Goal: Information Seeking & Learning: Learn about a topic

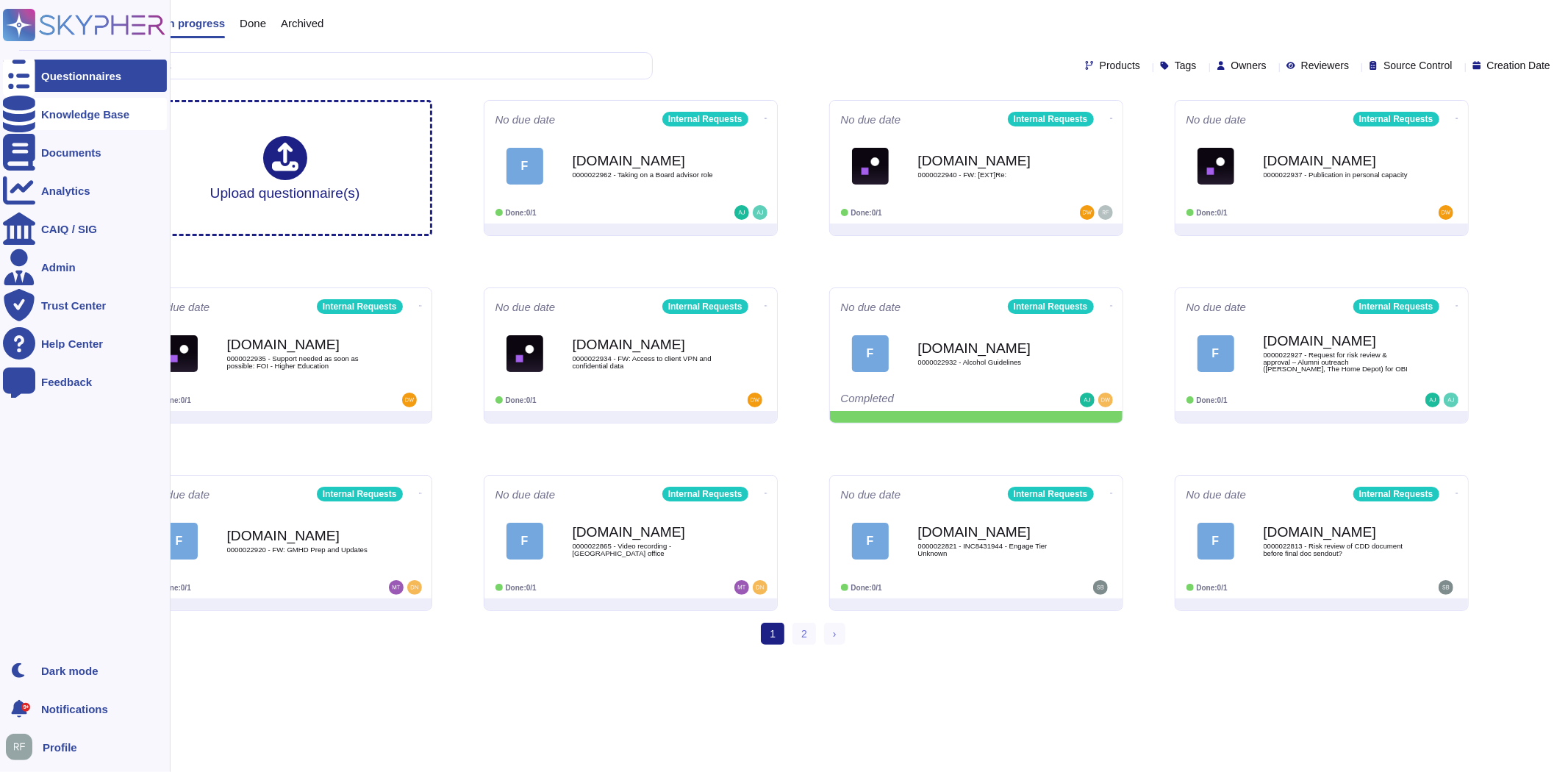
click at [50, 114] on div "Knowledge Base" at bounding box center [84, 114] width 88 height 11
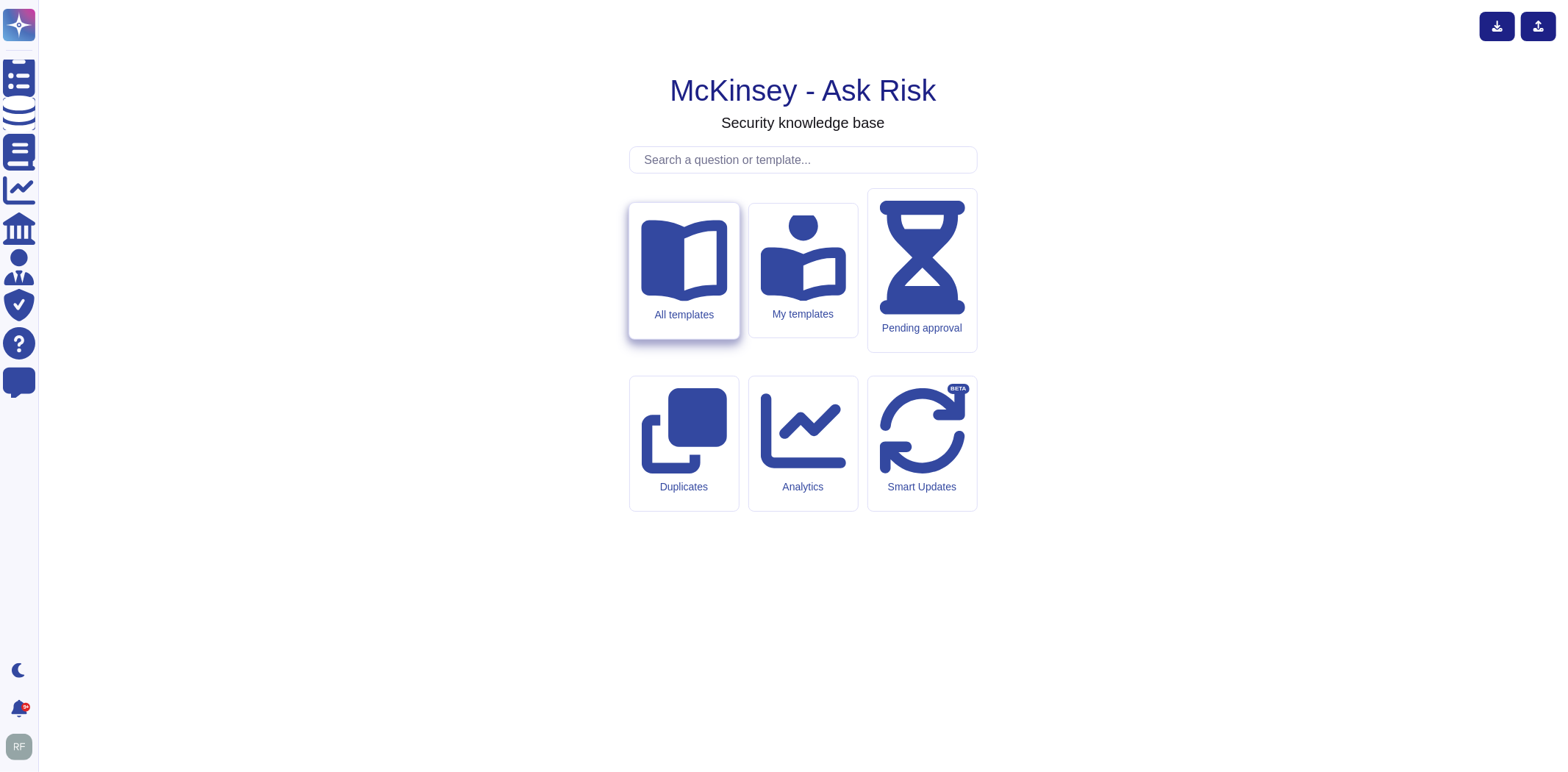
click at [720, 339] on div "All templates" at bounding box center [684, 270] width 109 height 136
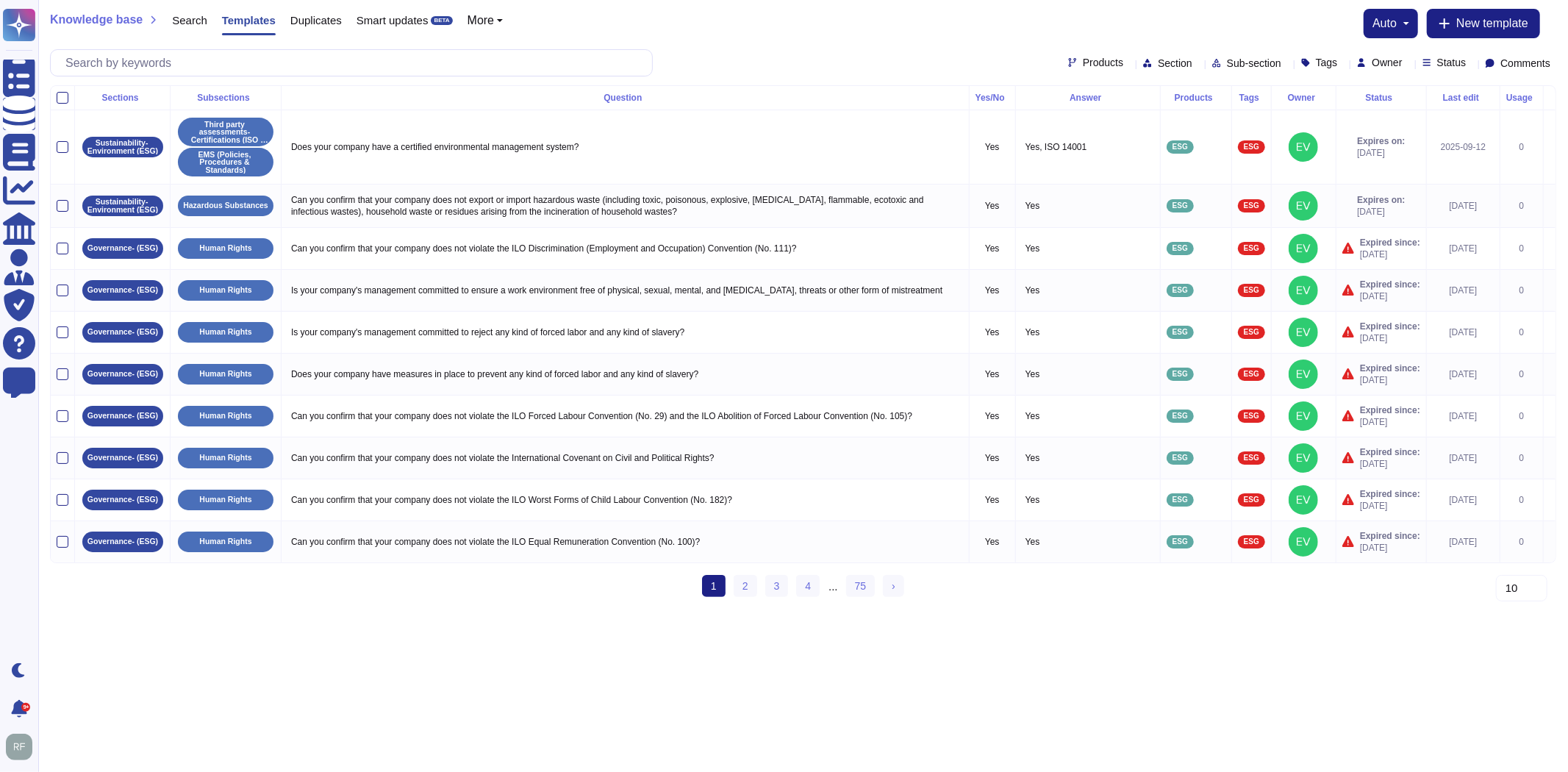
click at [1130, 68] on div at bounding box center [1130, 63] width 0 height 11
click at [1026, 135] on div at bounding box center [1028, 133] width 12 height 12
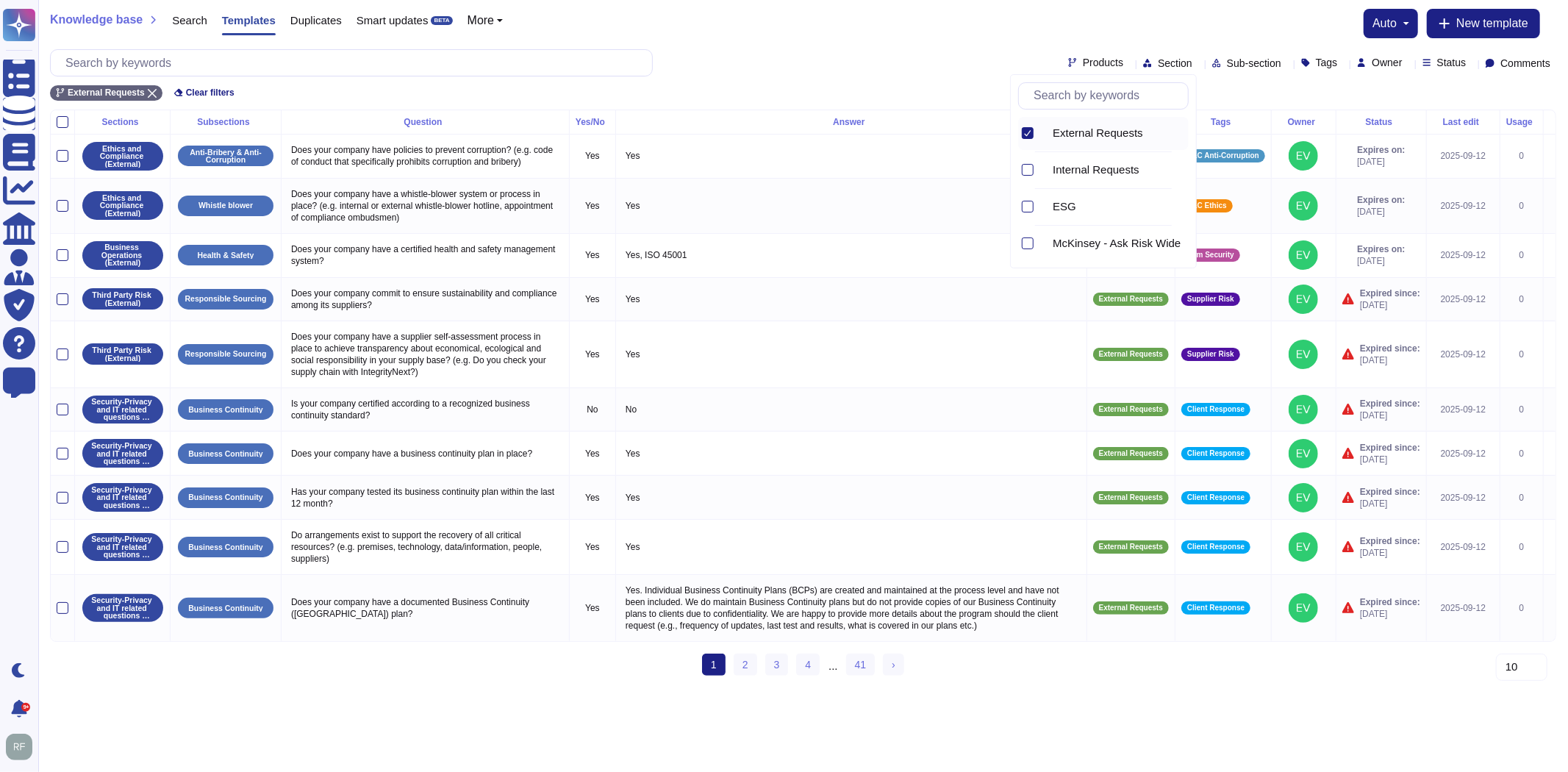
click at [997, 672] on div "Sections Subsections Question Yes/No Answer Products Tags Owner Status Last edi…" at bounding box center [803, 398] width 1506 height 579
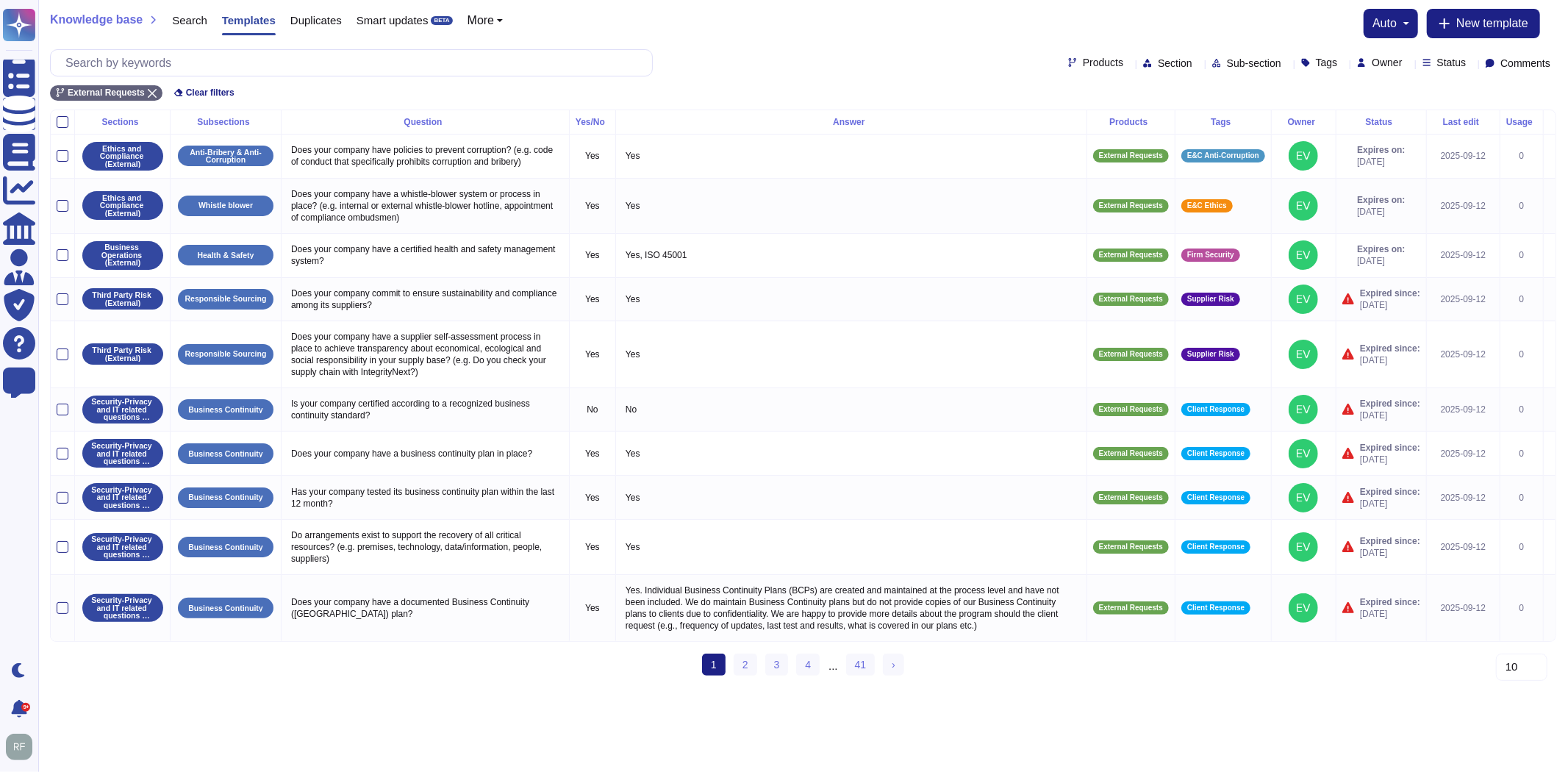
click at [1361, 125] on div "Status" at bounding box center [1381, 121] width 78 height 9
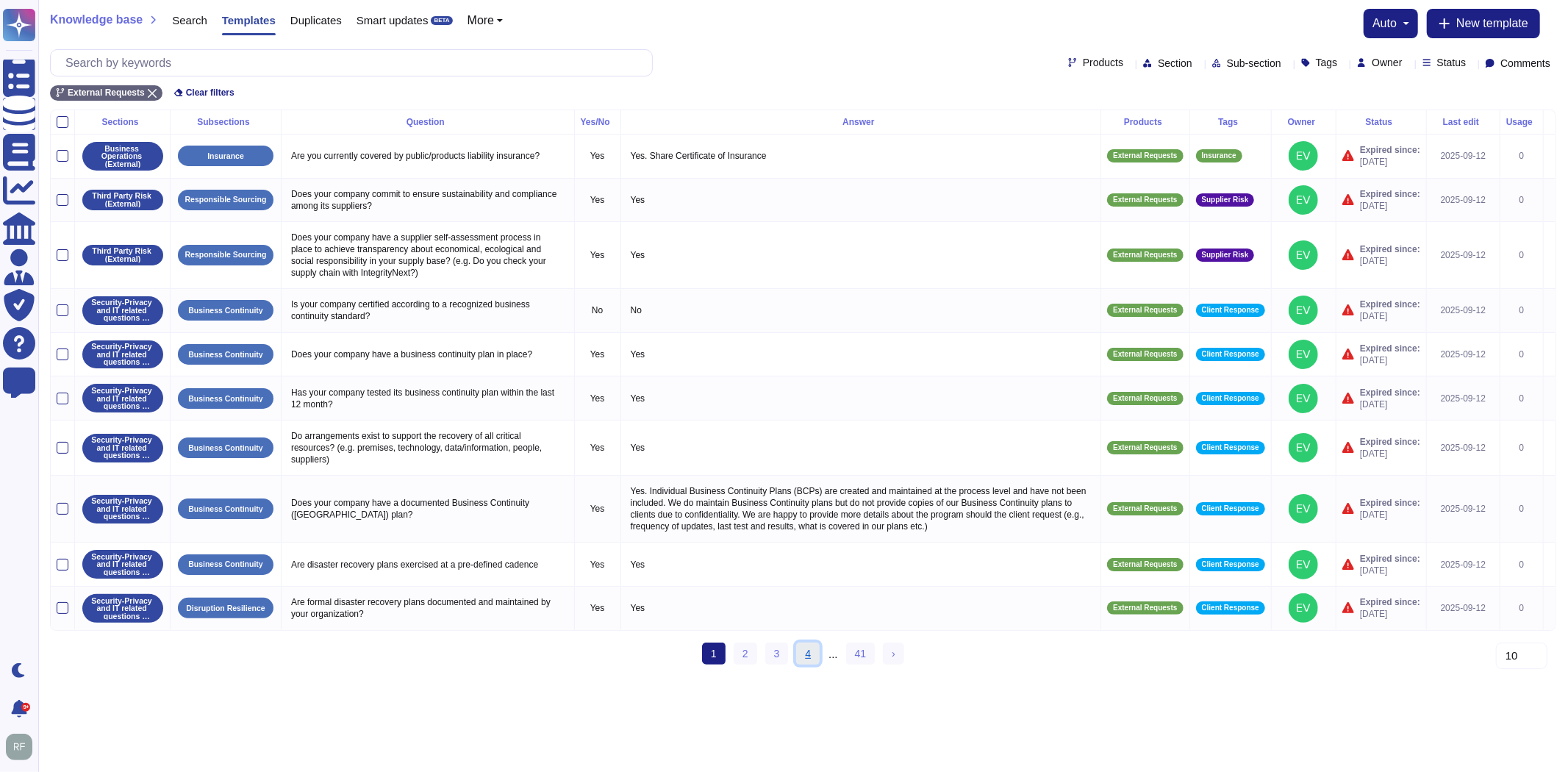
click at [811, 665] on link "4" at bounding box center [808, 654] width 24 height 22
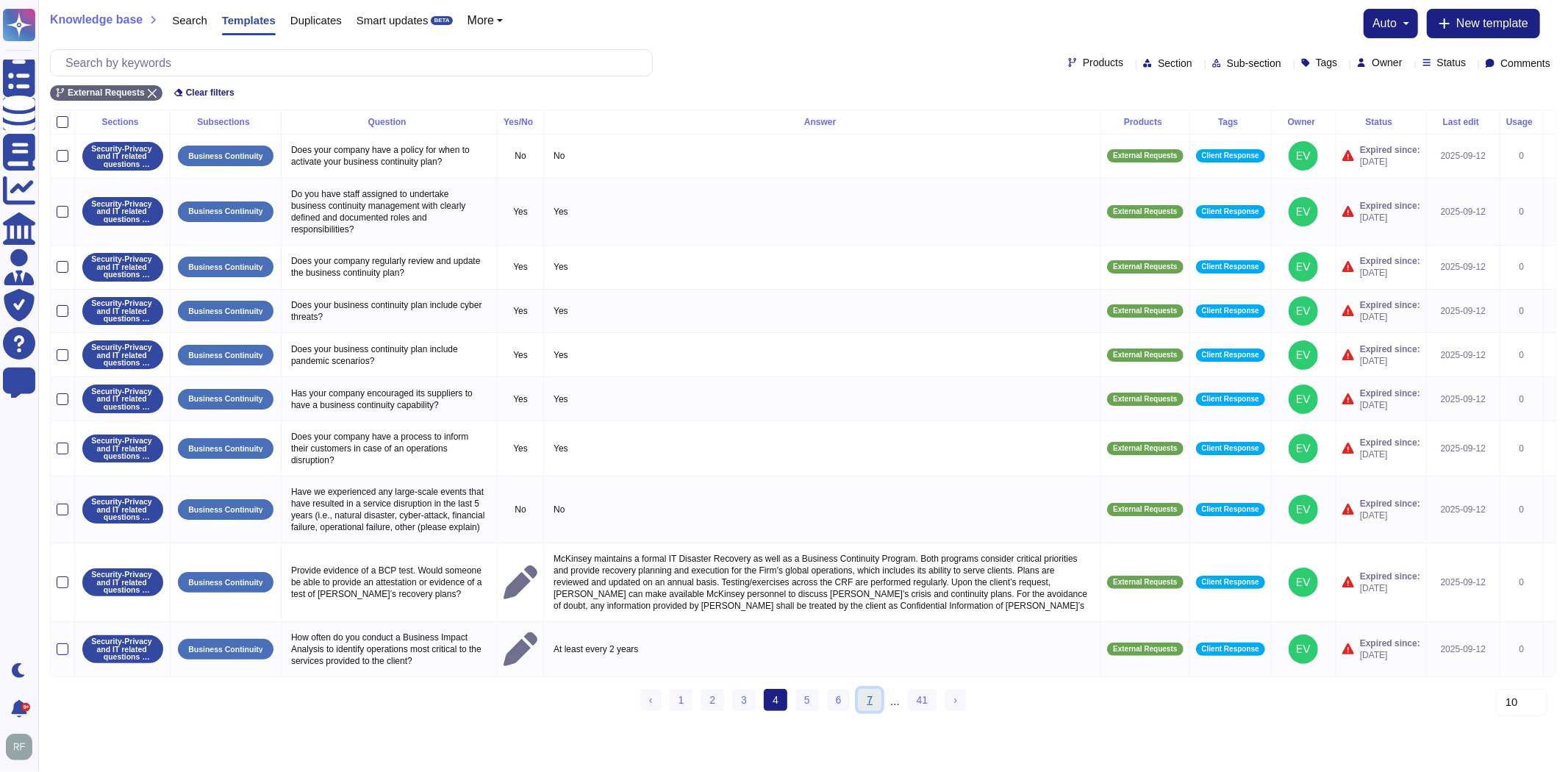
click at [877, 711] on link "7" at bounding box center [870, 699] width 24 height 22
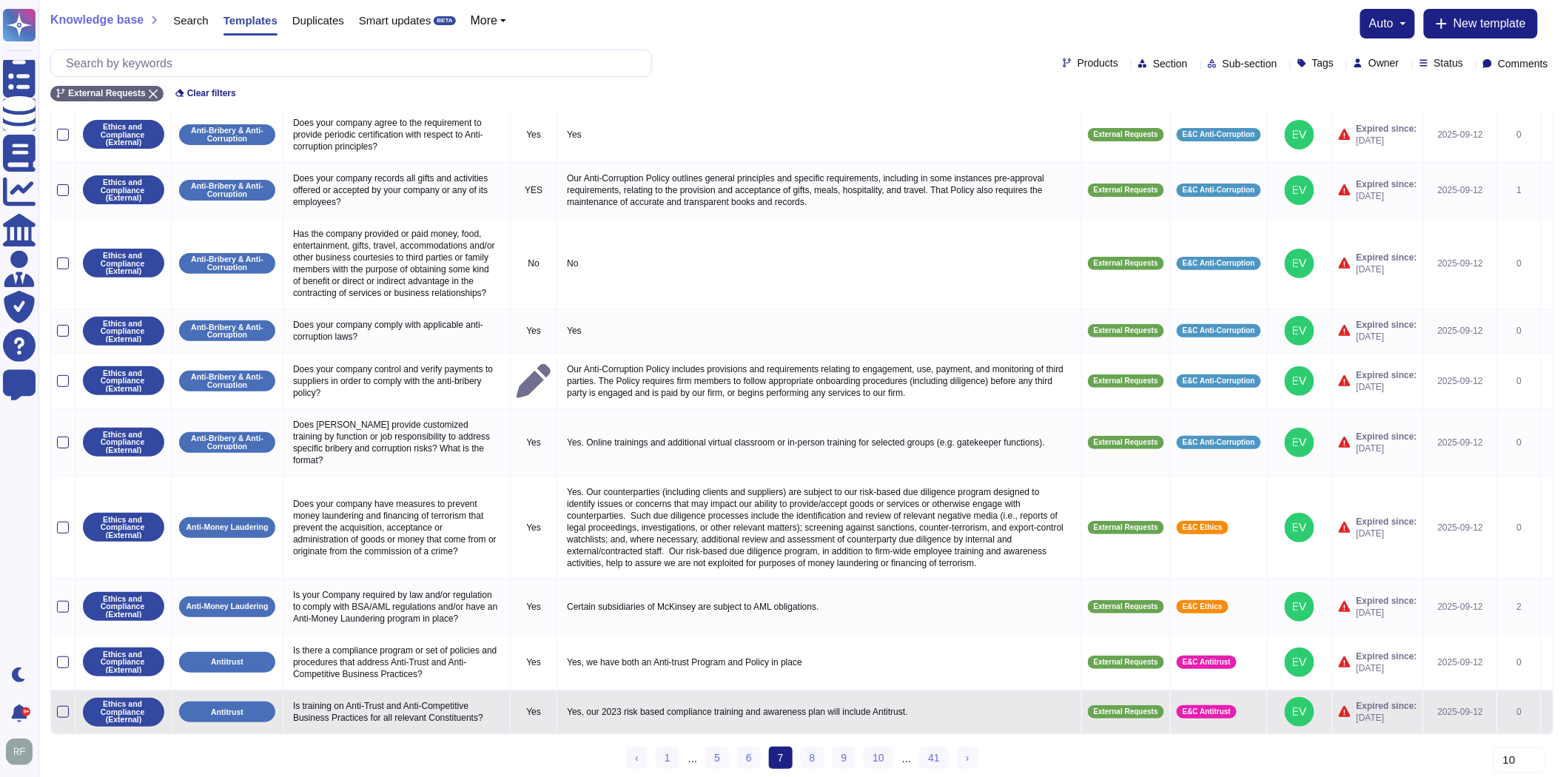
scroll to position [57, 0]
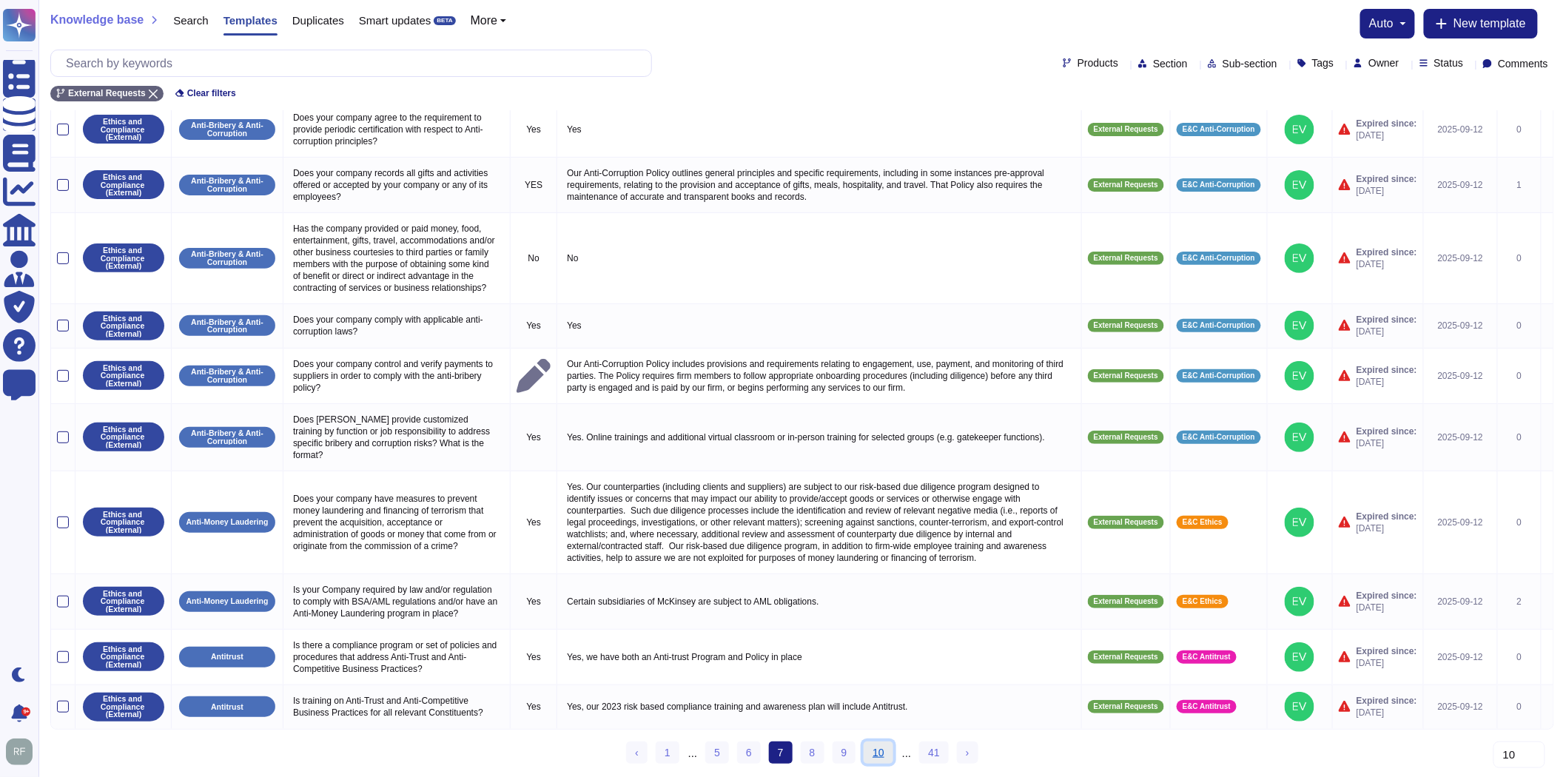
click at [881, 760] on link "10" at bounding box center [879, 753] width 30 height 22
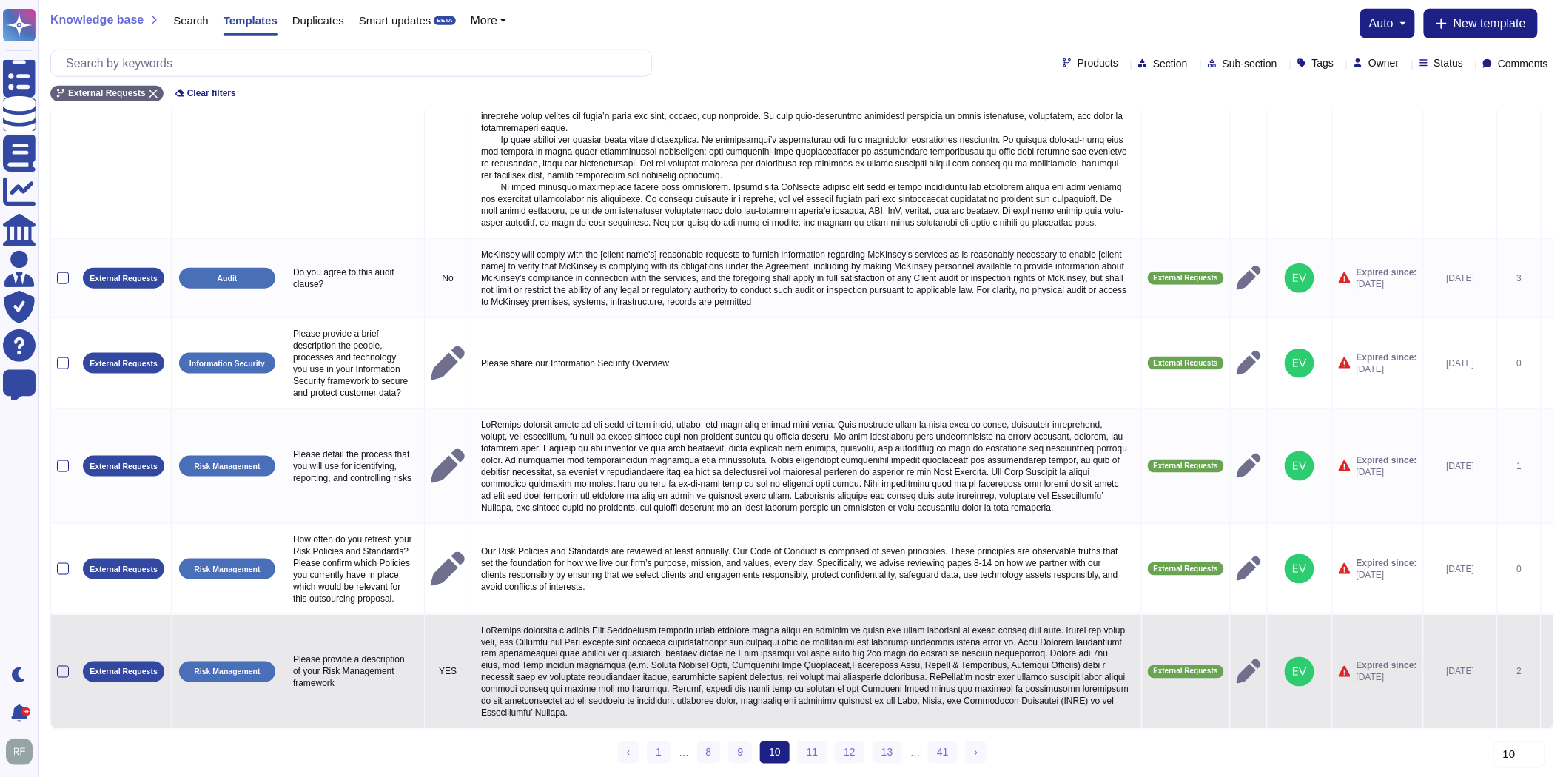
scroll to position [578, 0]
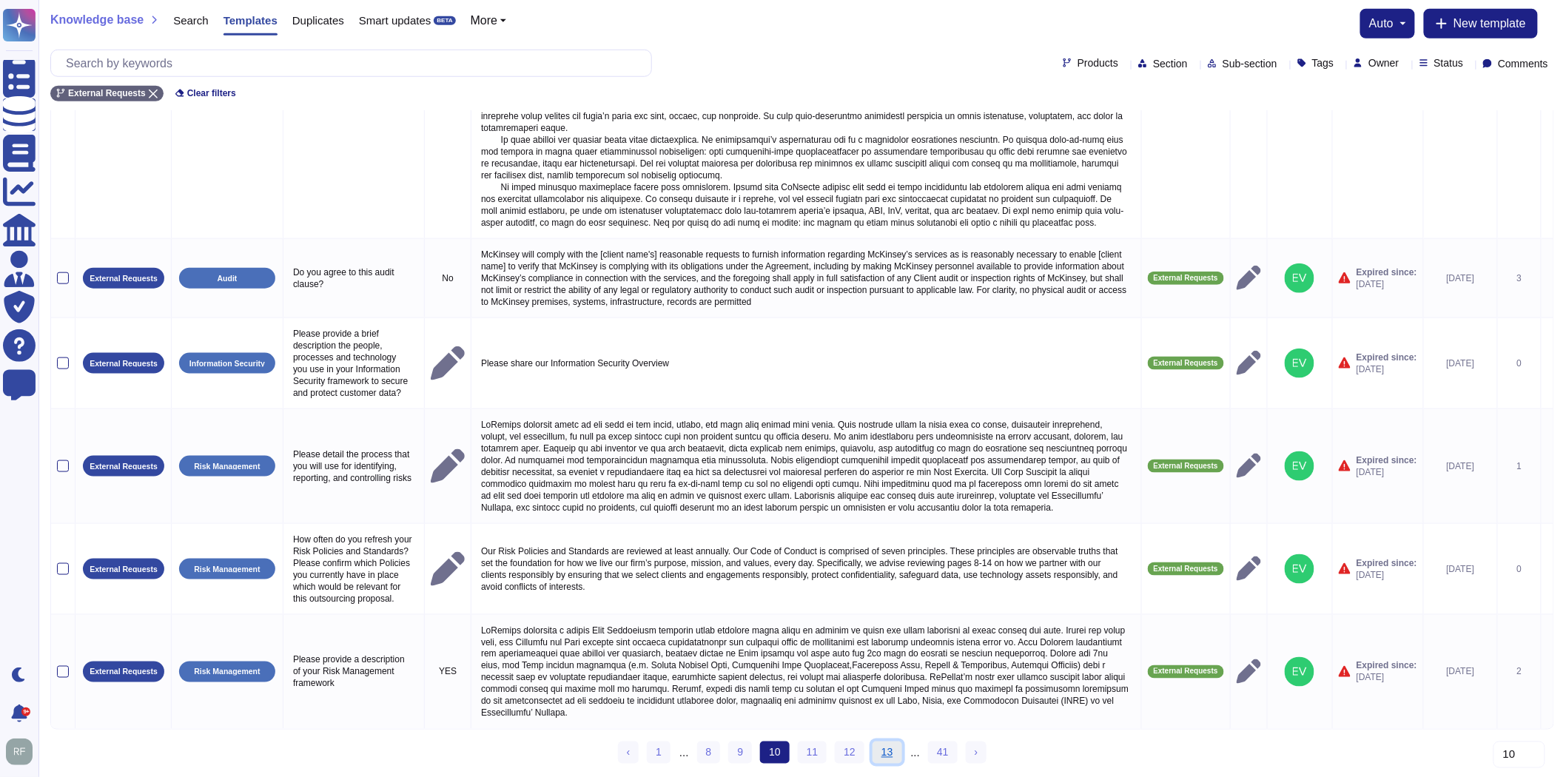
click at [884, 757] on link "13" at bounding box center [887, 753] width 30 height 22
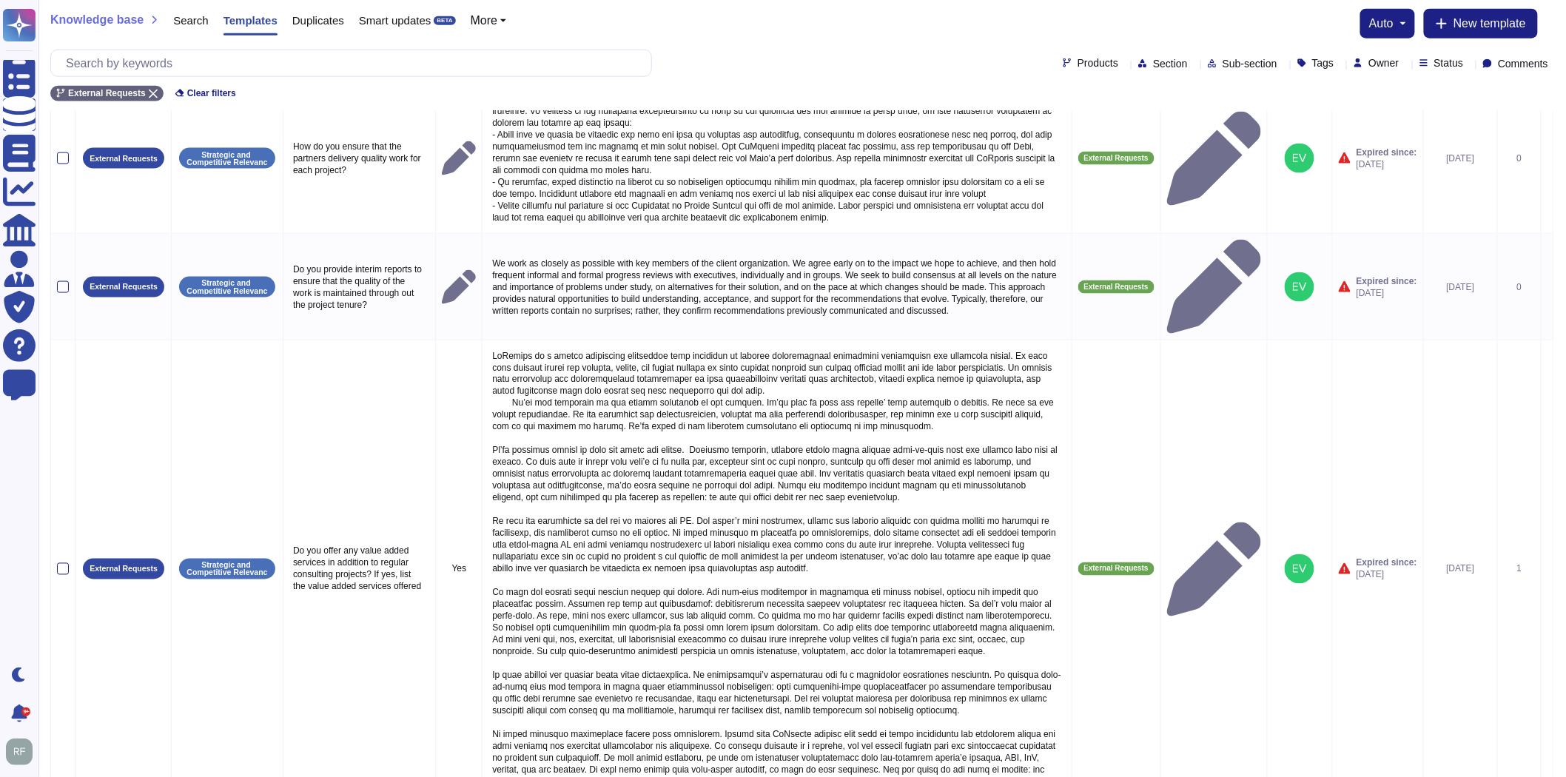
scroll to position [909, 0]
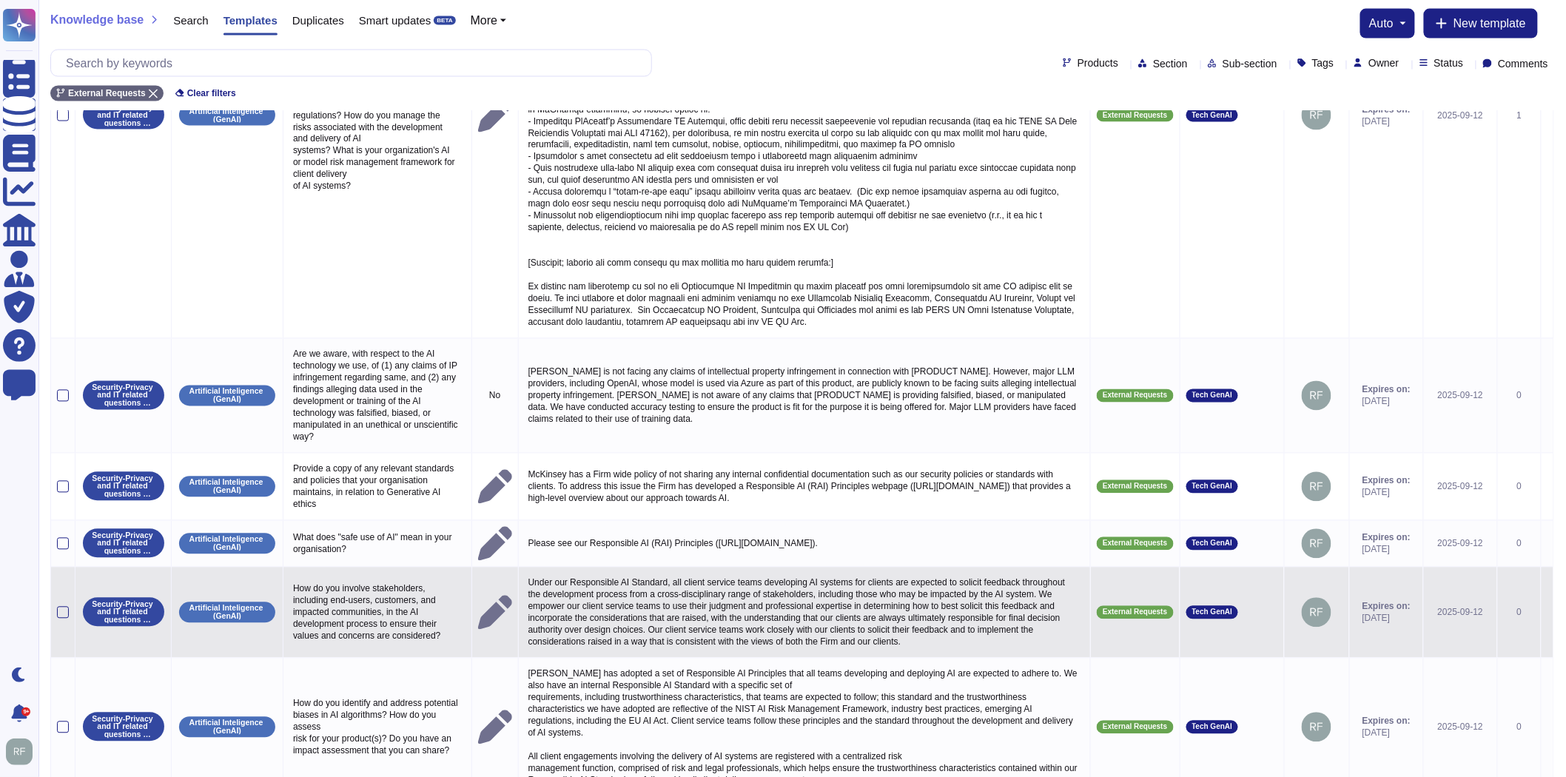
scroll to position [1040, 0]
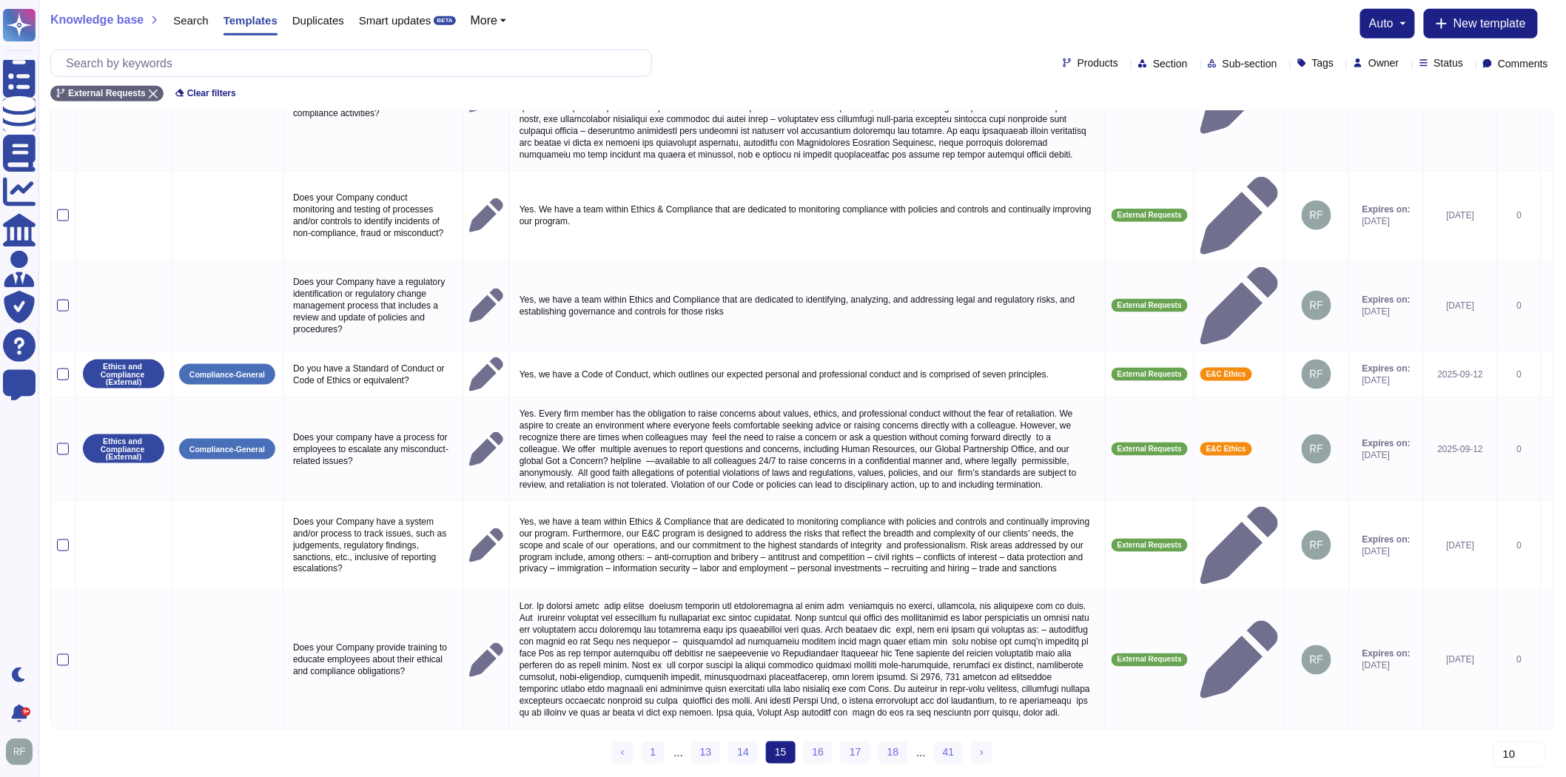
scroll to position [591, 0]
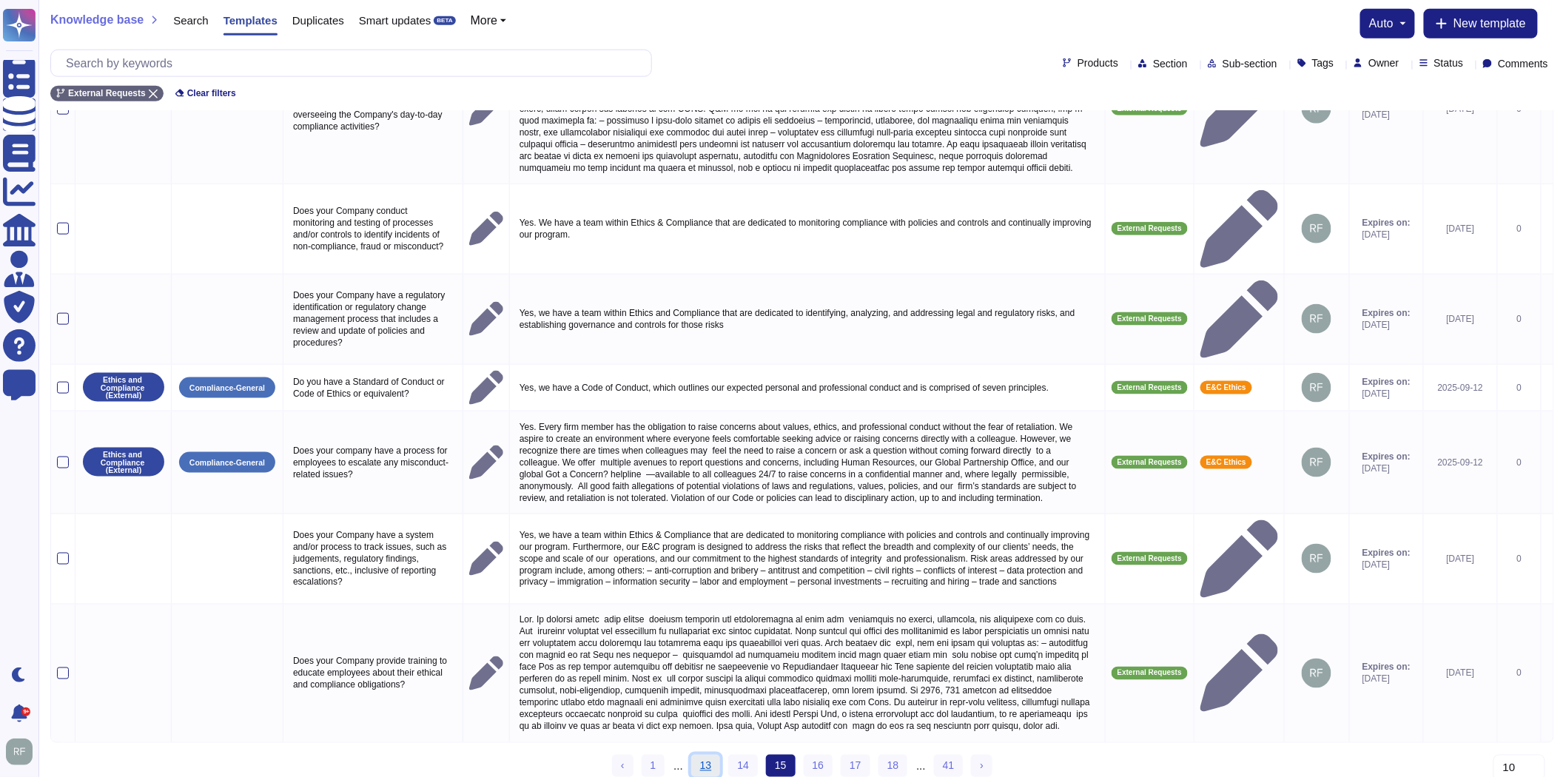
click at [718, 755] on link "13" at bounding box center [706, 766] width 30 height 22
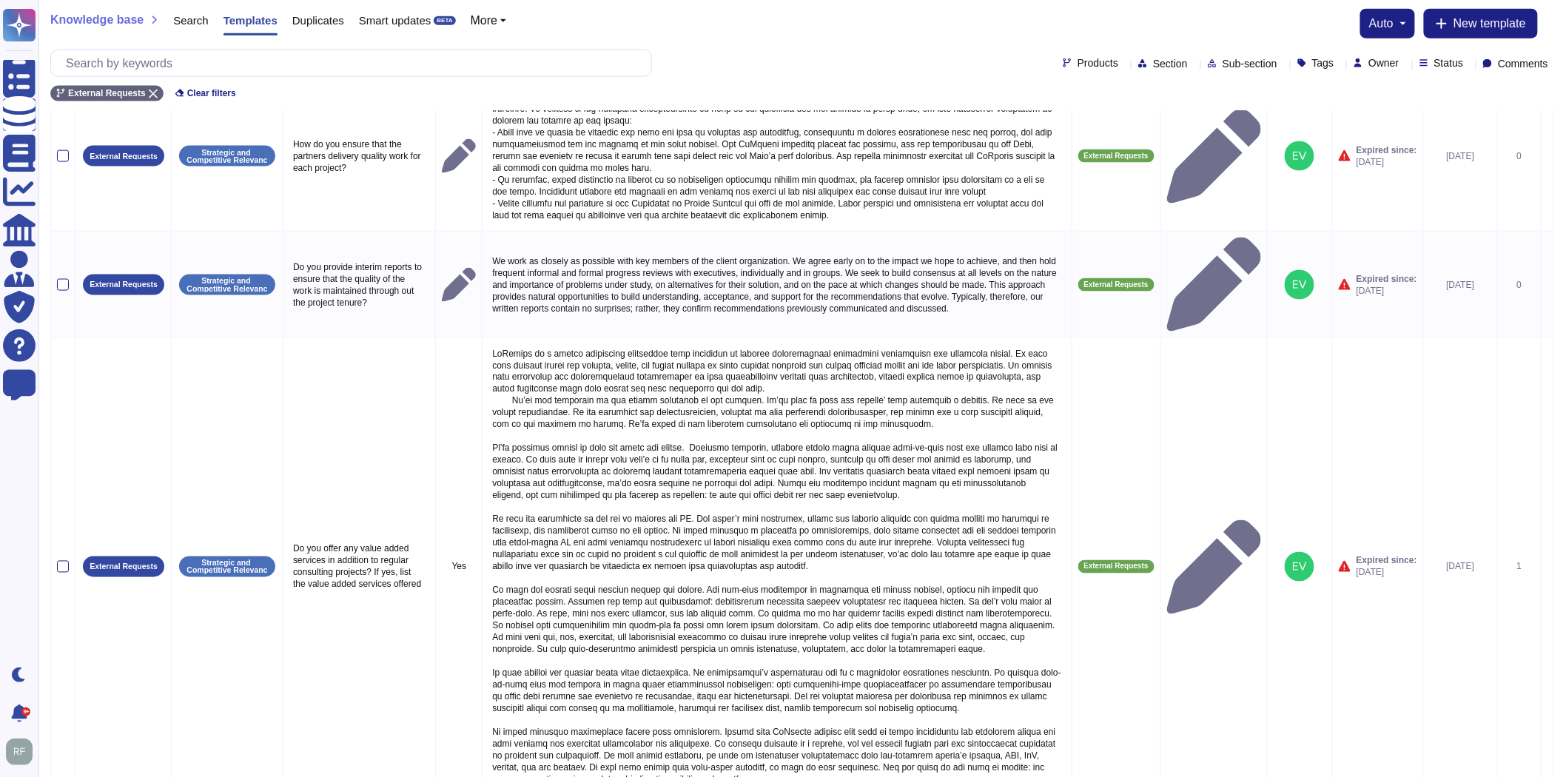
scroll to position [909, 0]
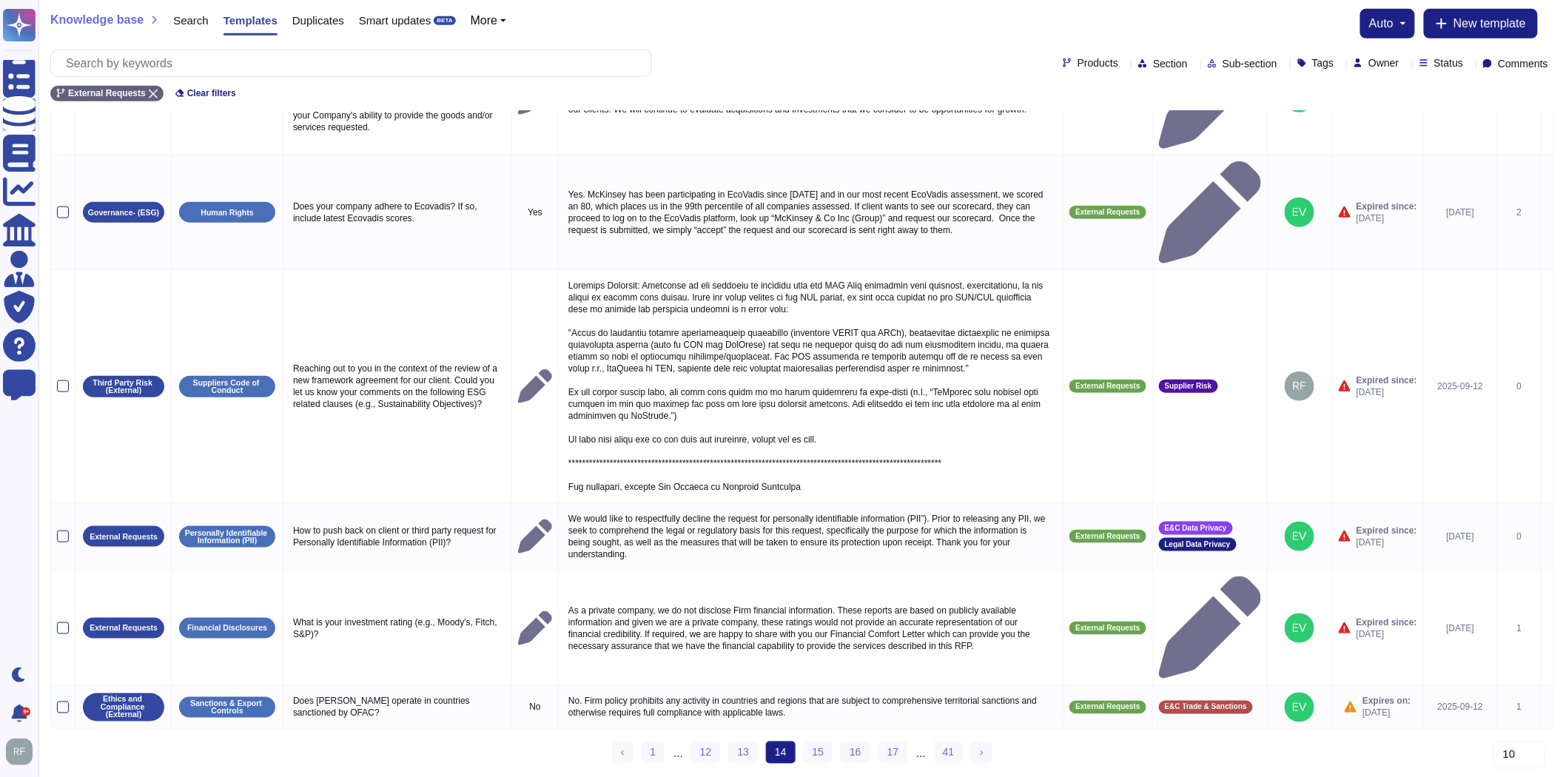
scroll to position [306, 0]
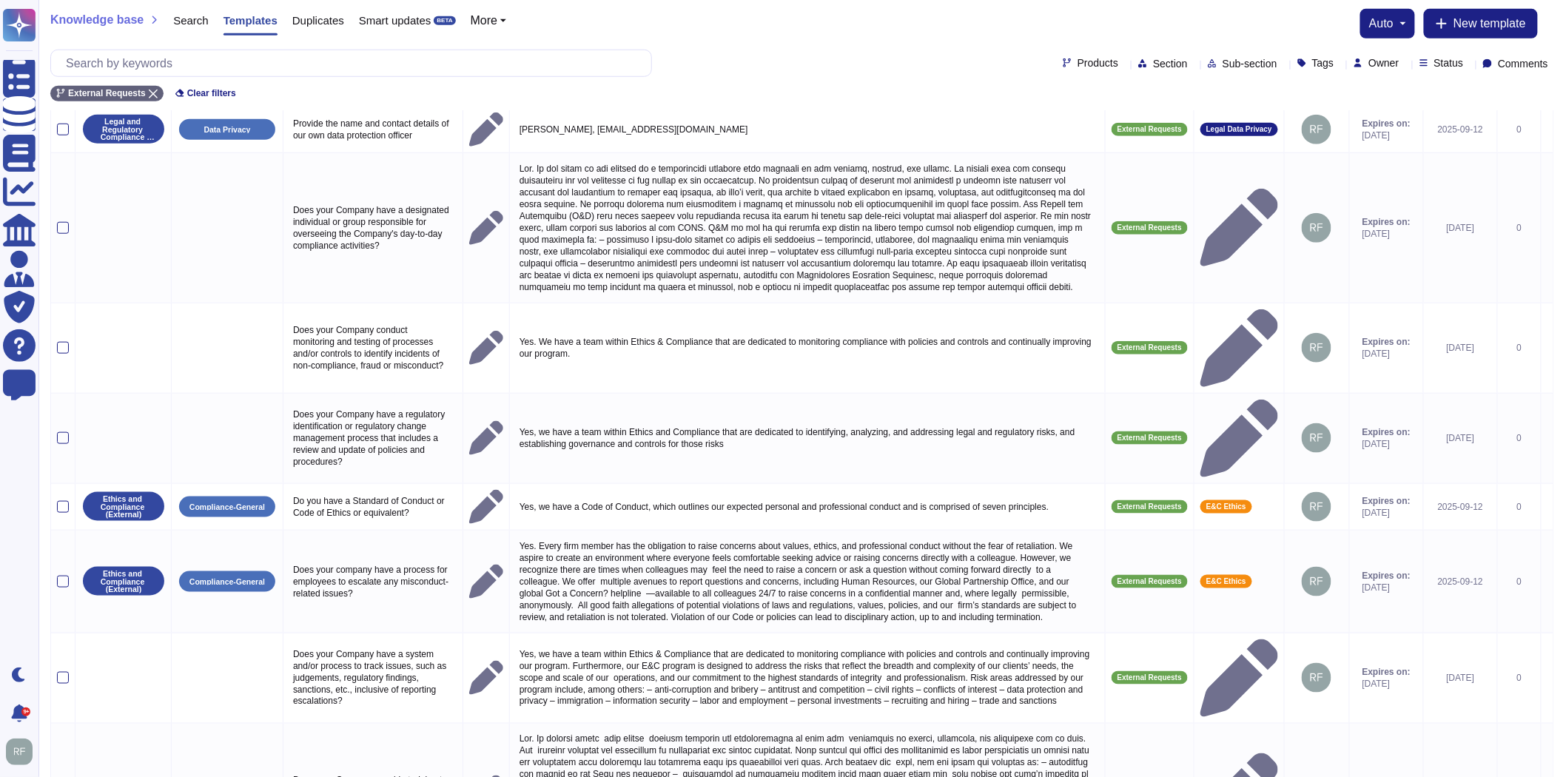
scroll to position [591, 0]
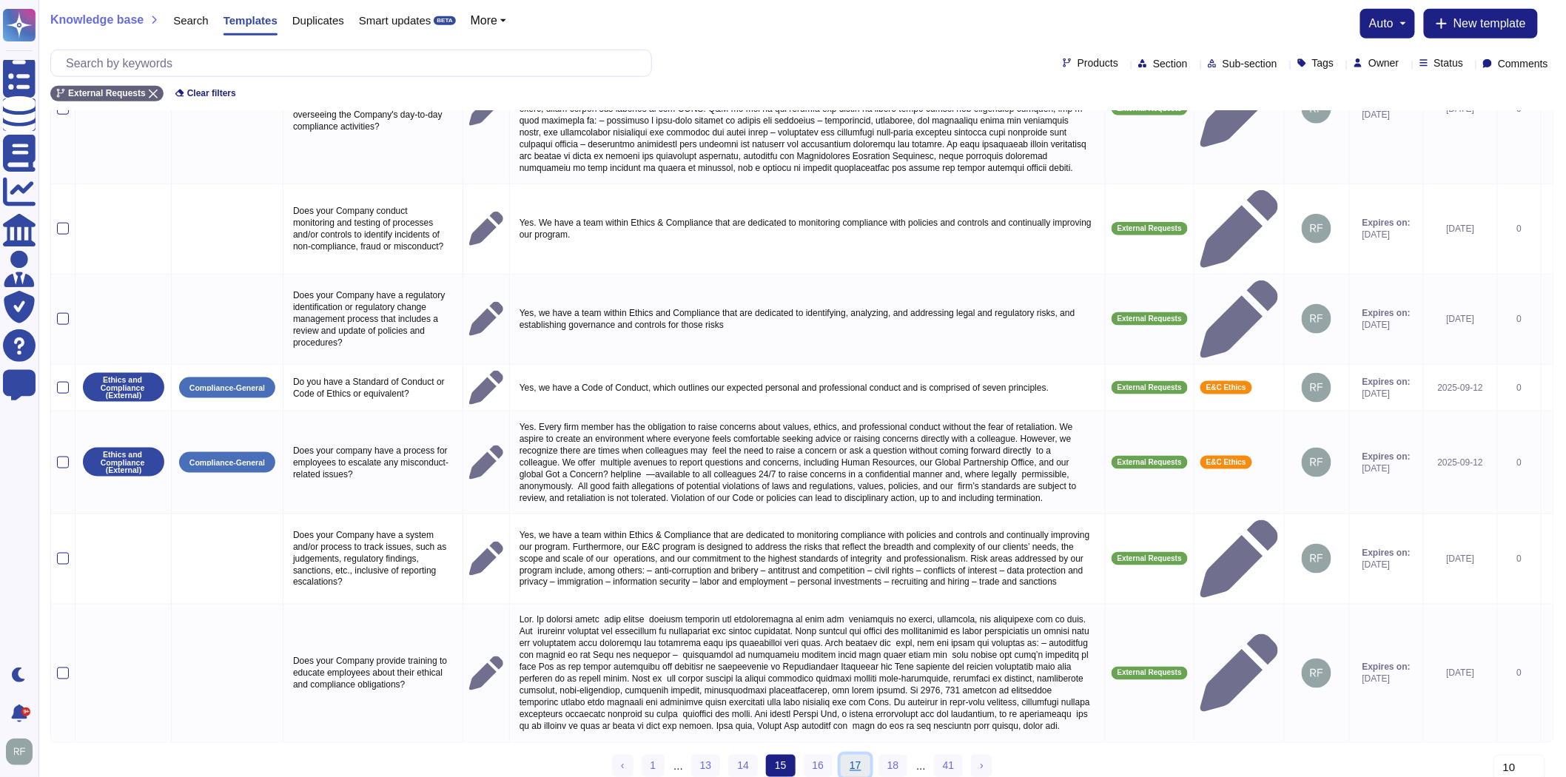
click at [849, 755] on link "17" at bounding box center [856, 766] width 30 height 22
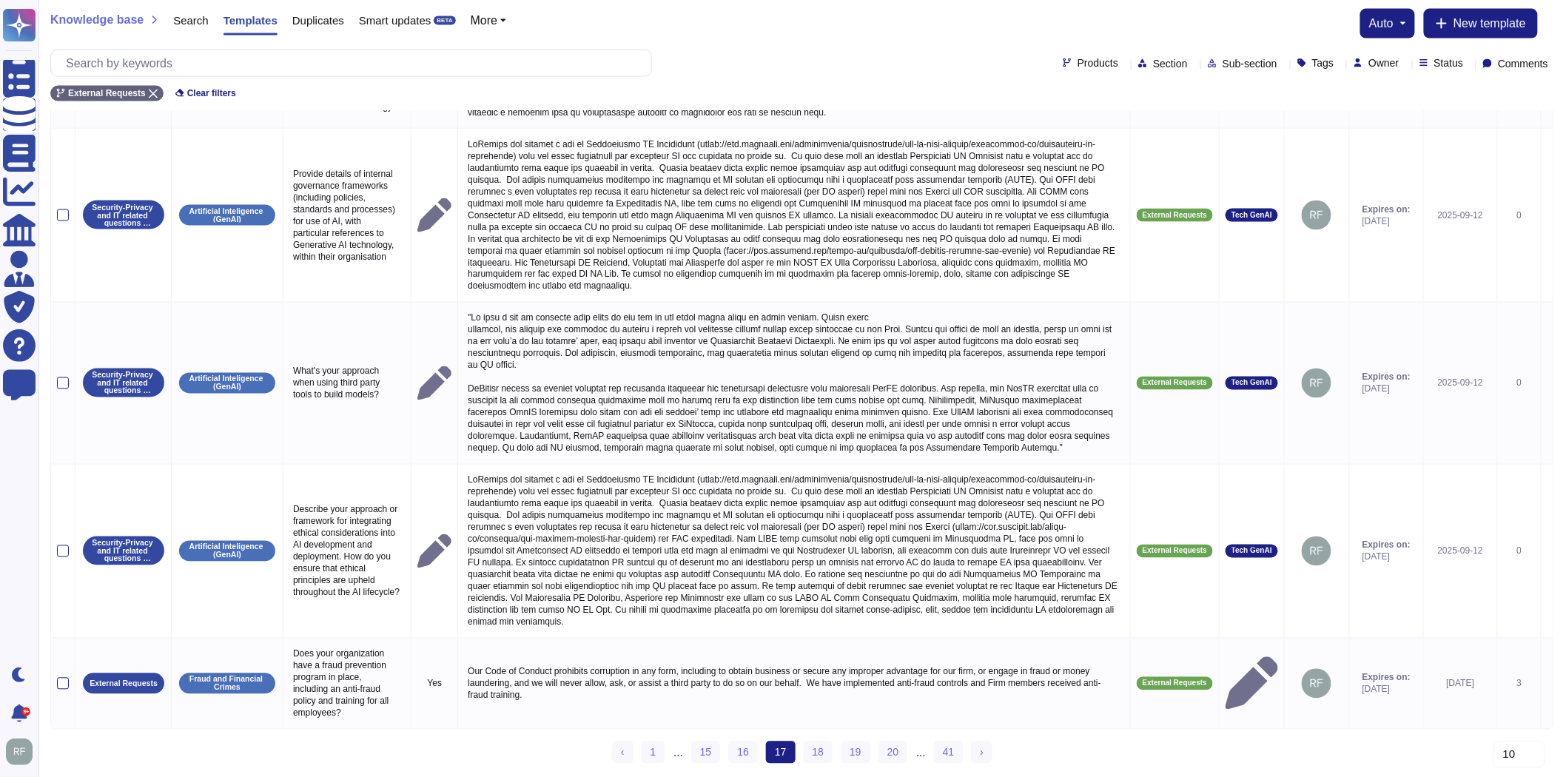
scroll to position [957, 0]
click at [664, 750] on link "1" at bounding box center [654, 753] width 24 height 22
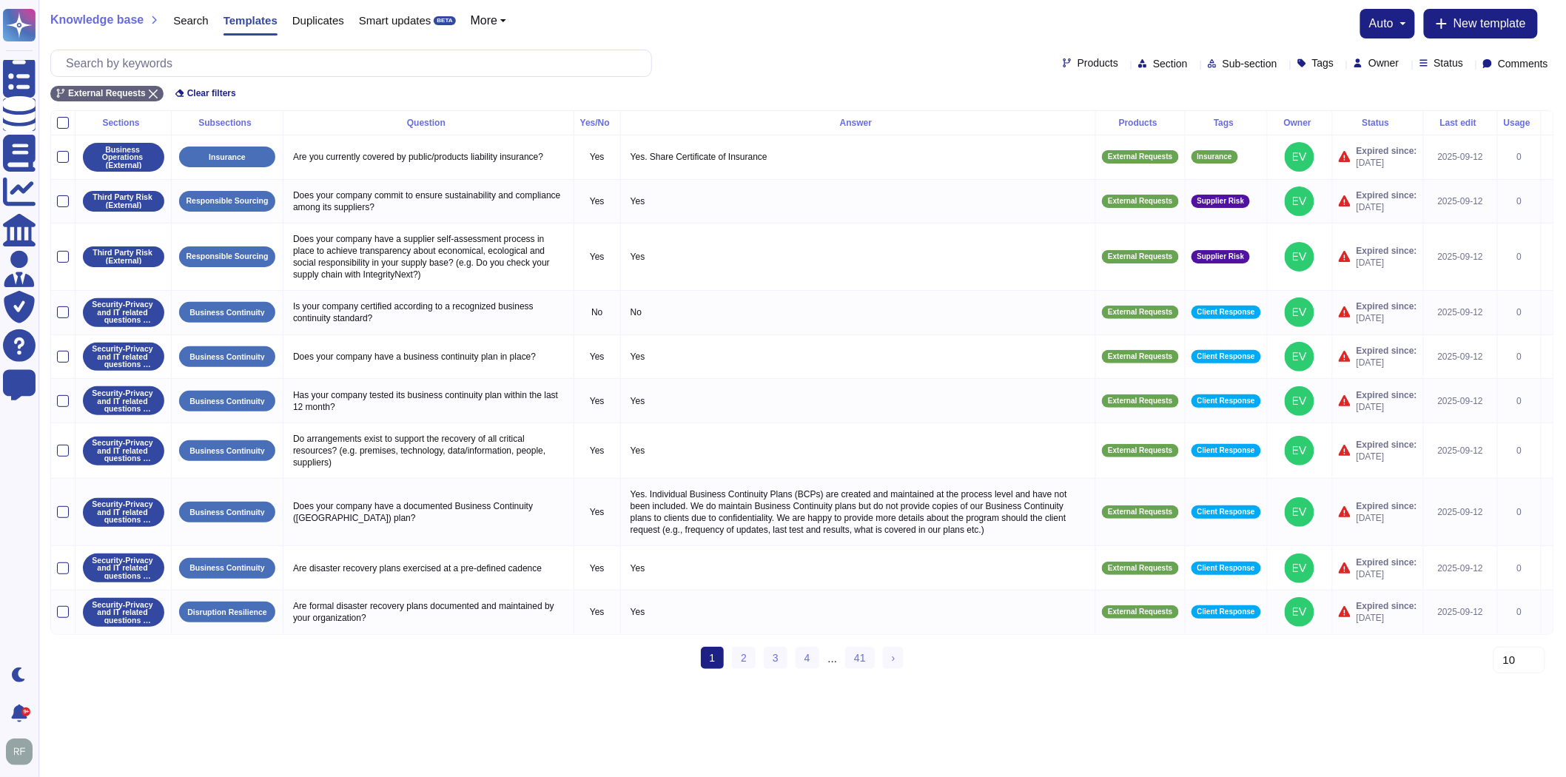
scroll to position [0, 0]
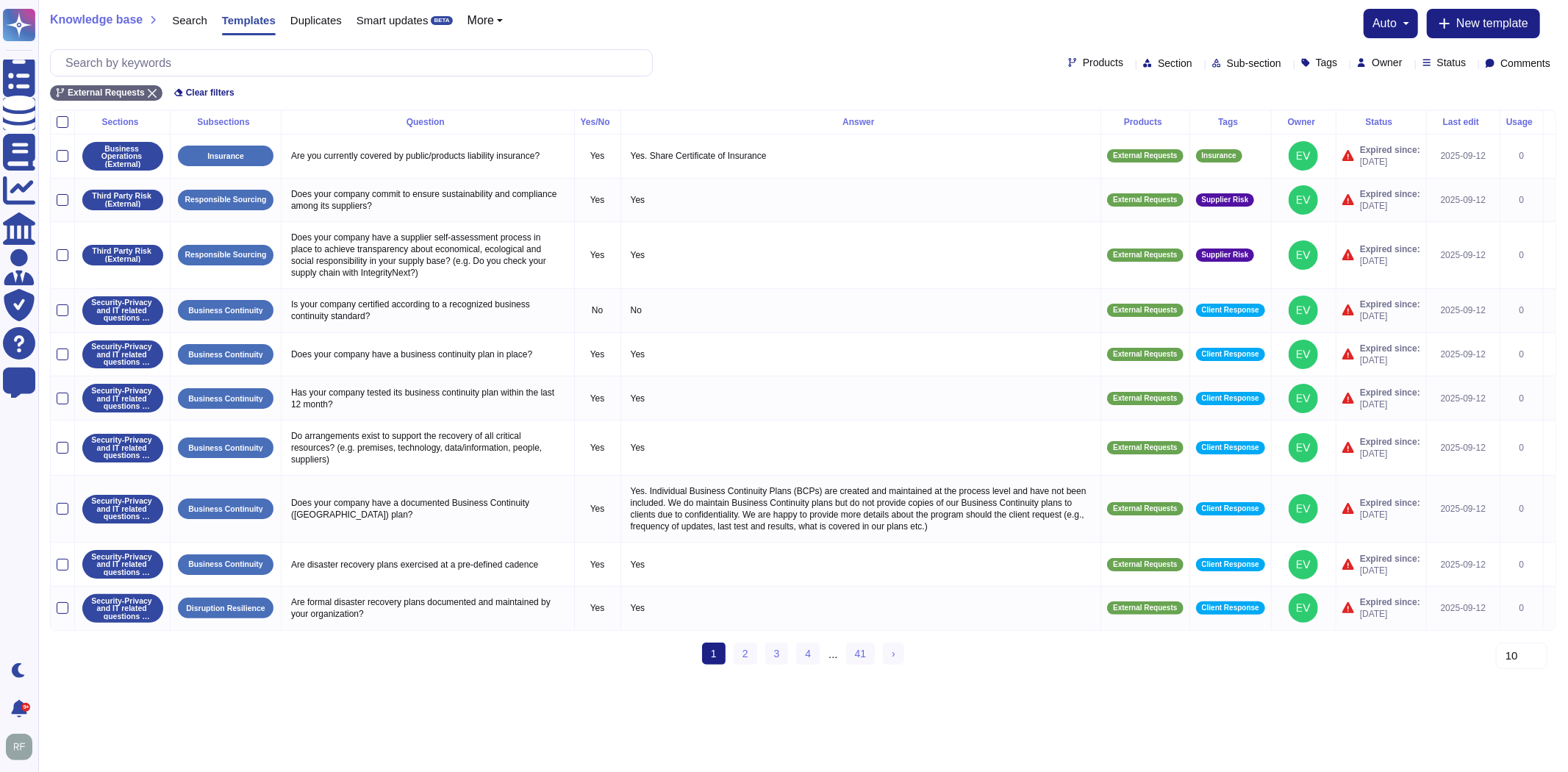
click at [1297, 672] on div "1 (current) 2 3 4 ... 41 › Next" at bounding box center [803, 661] width 1506 height 36
click at [739, 665] on link "2" at bounding box center [746, 654] width 24 height 22
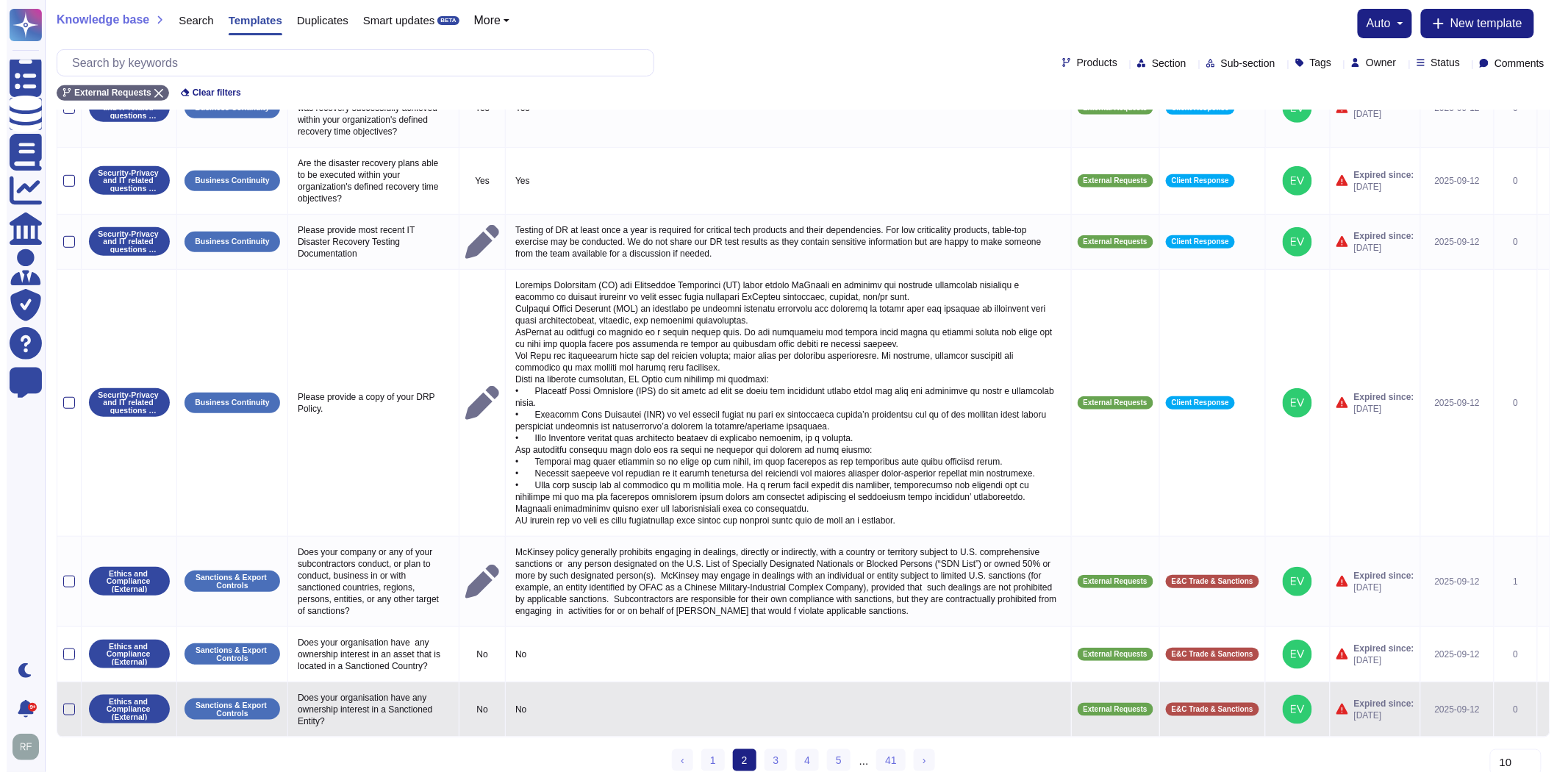
scroll to position [233, 0]
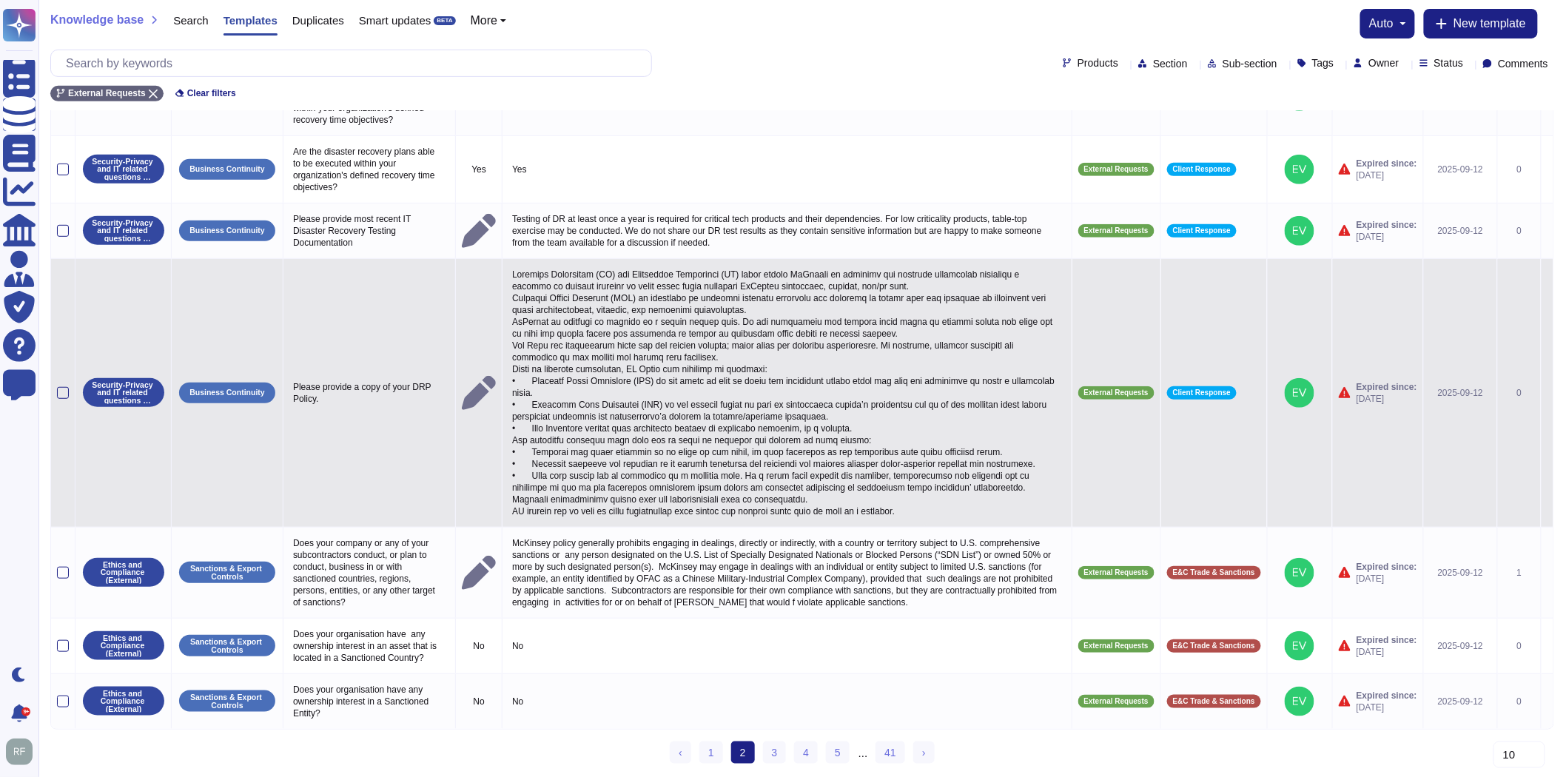
click at [1547, 394] on icon at bounding box center [1547, 394] width 0 height 0
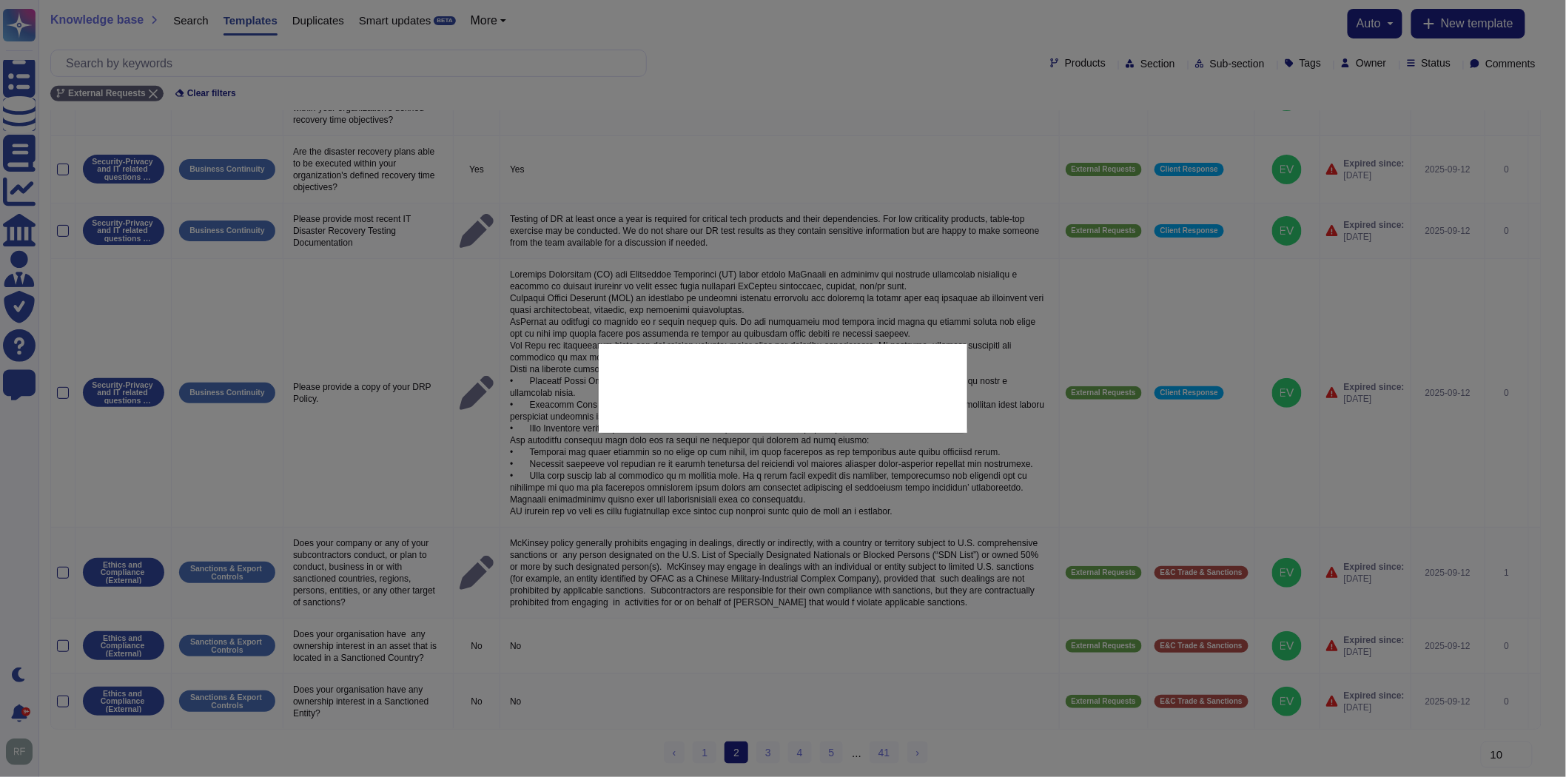
type textarea "Please provide a copy of your DRP Policy."
type textarea "Loremips Dolorsitam (CO) adi Elitseddoe Temporinci (UT) labor etdolo MaGnaali e…"
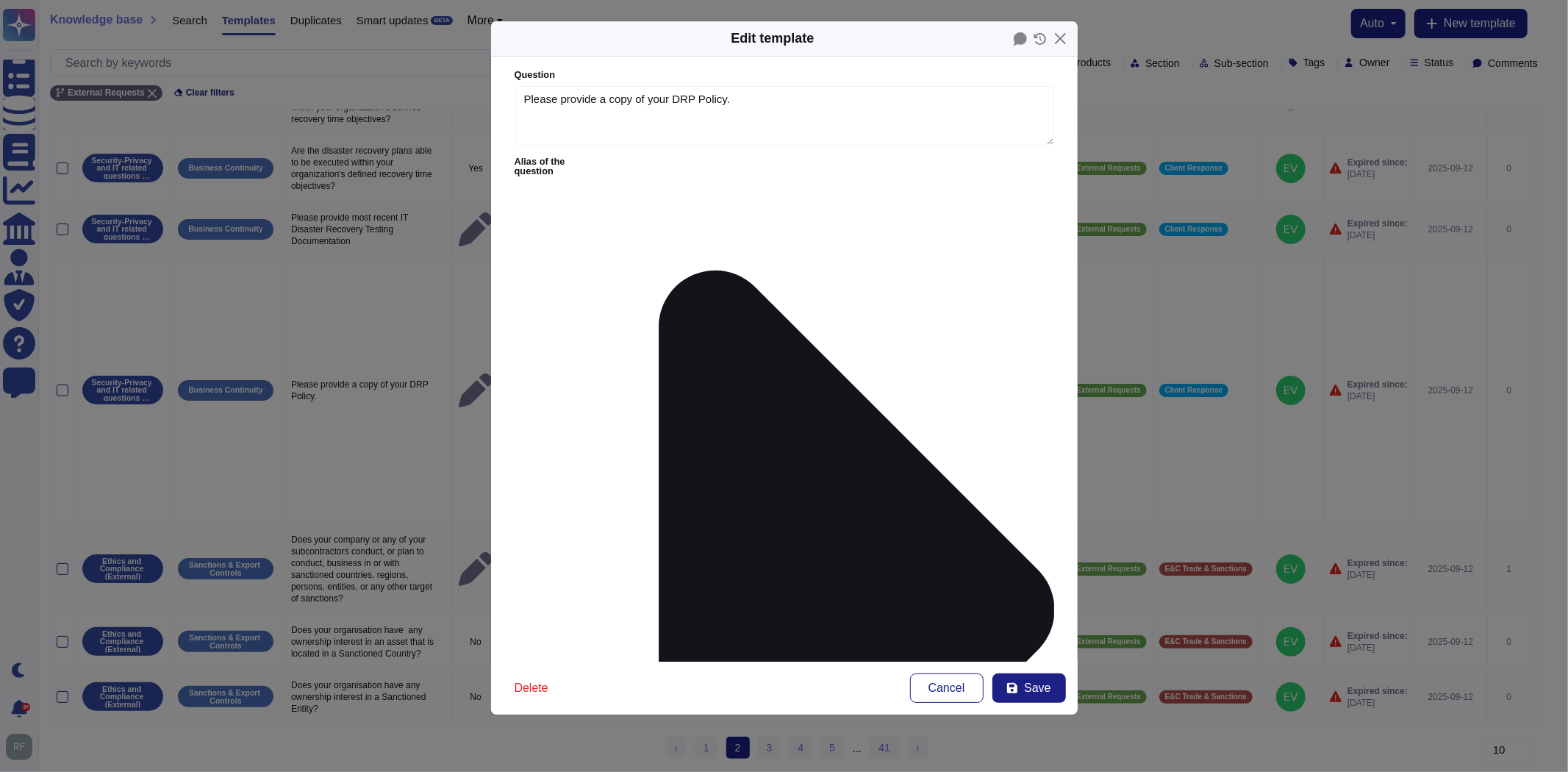
type textarea "Please provide a copy of your DRP Policy."
type textarea "Loremips Dolorsitam (CO) adi Elitseddoe Temporinci (UT) labor etdolo MaGnaali e…"
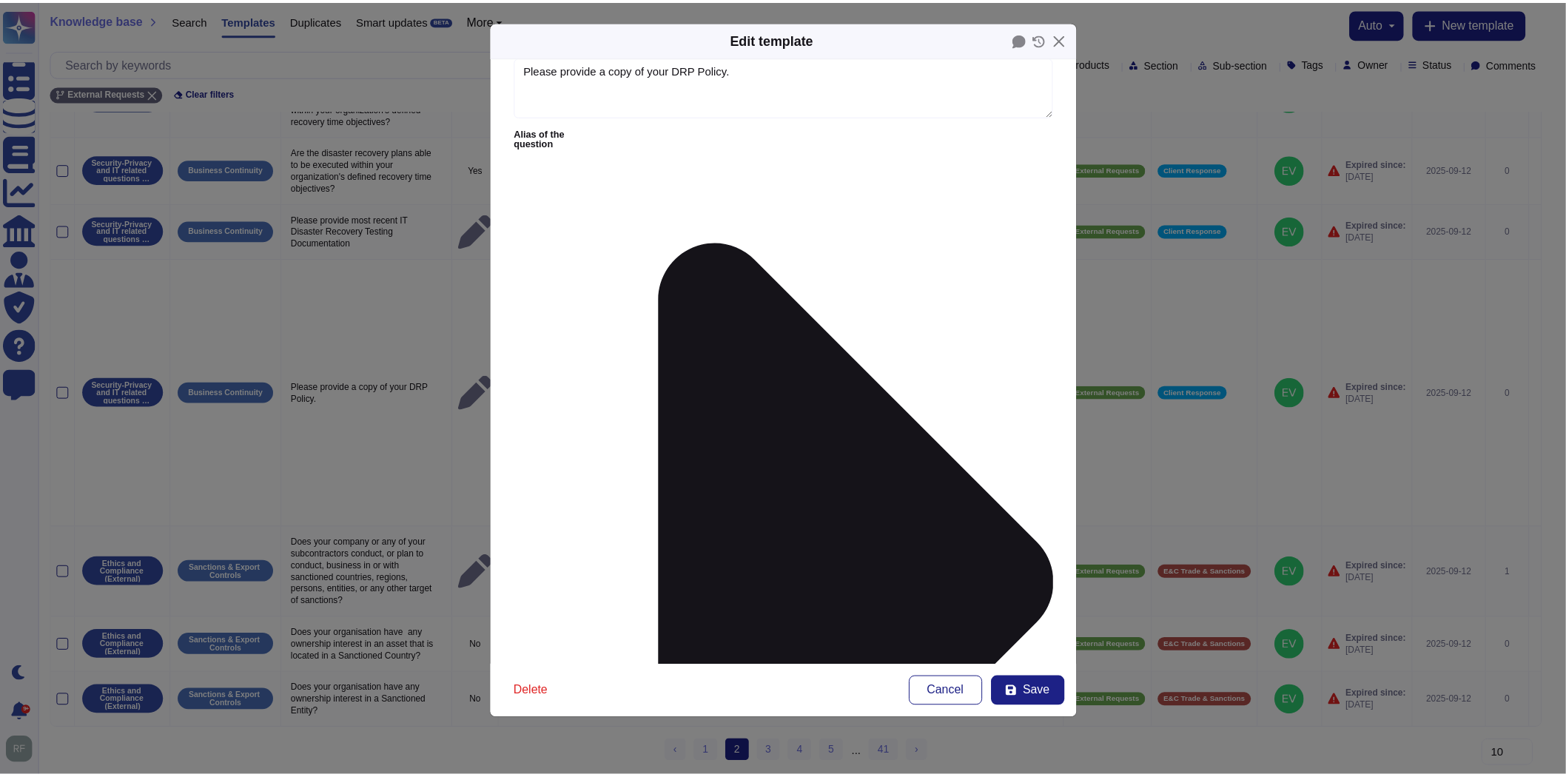
scroll to position [47, 0]
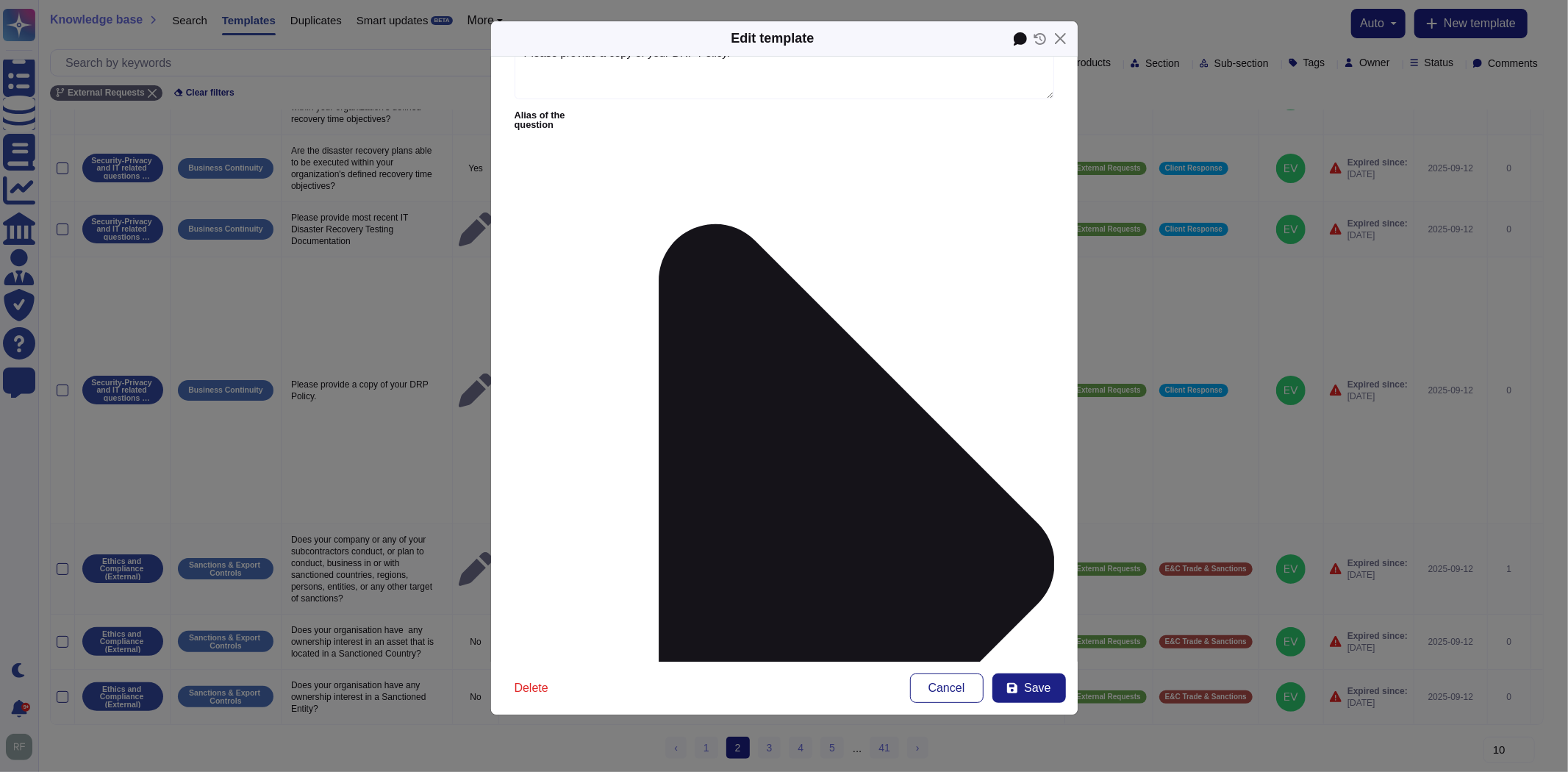
click at [1023, 39] on icon at bounding box center [1019, 39] width 13 height 13
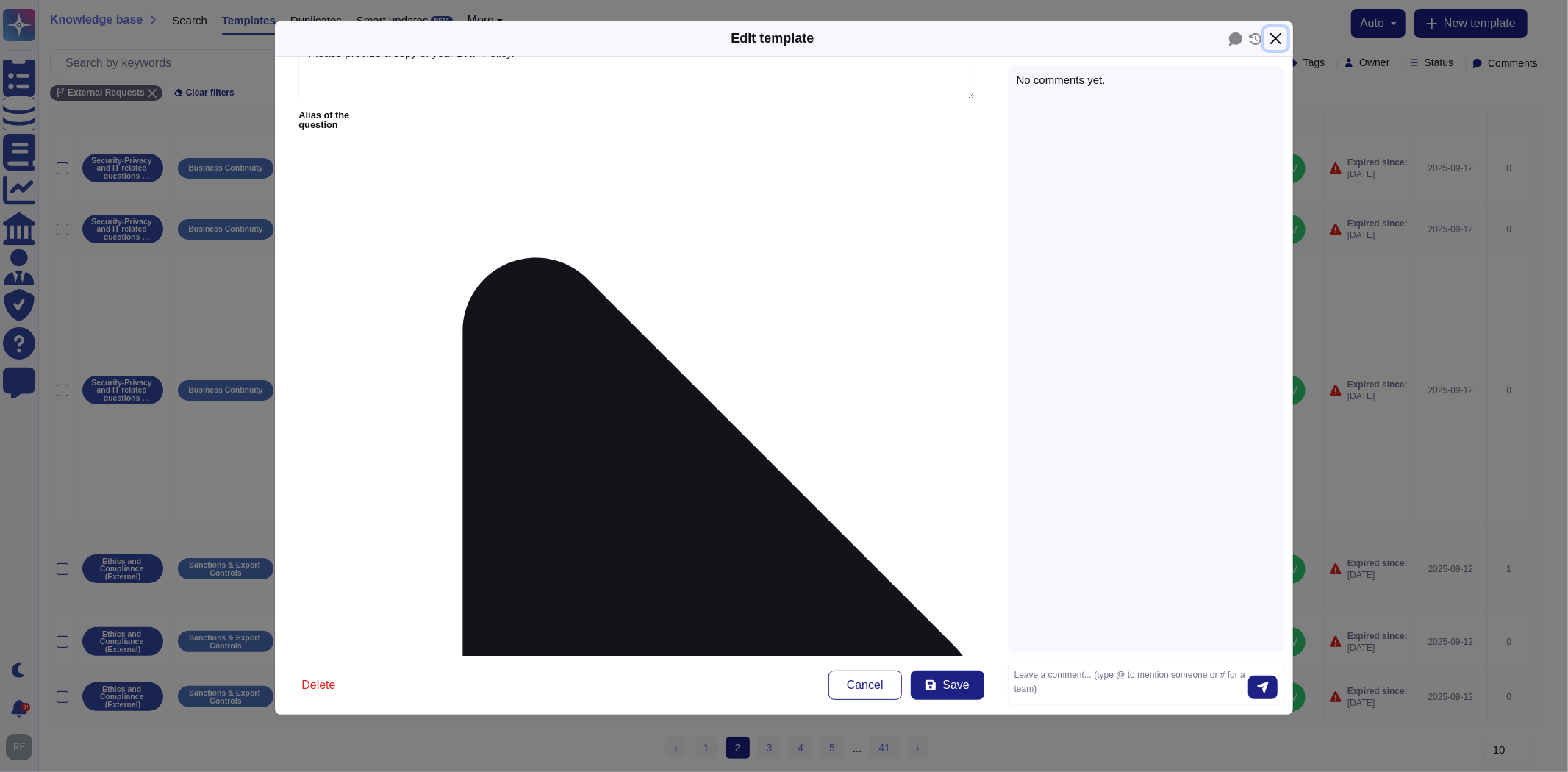
click at [1280, 38] on button "Close" at bounding box center [1276, 38] width 23 height 23
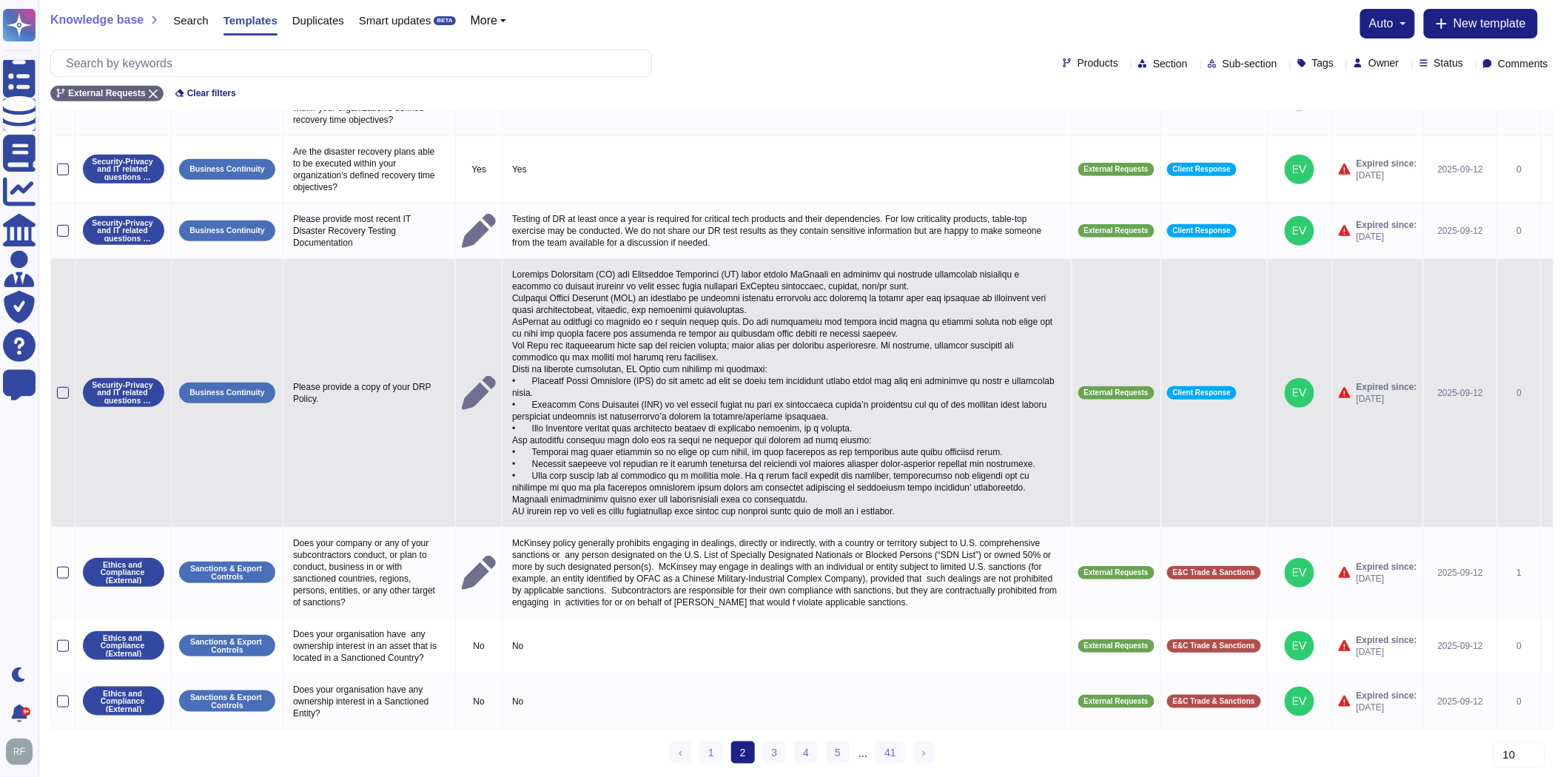
click at [1547, 394] on icon at bounding box center [1547, 394] width 0 height 0
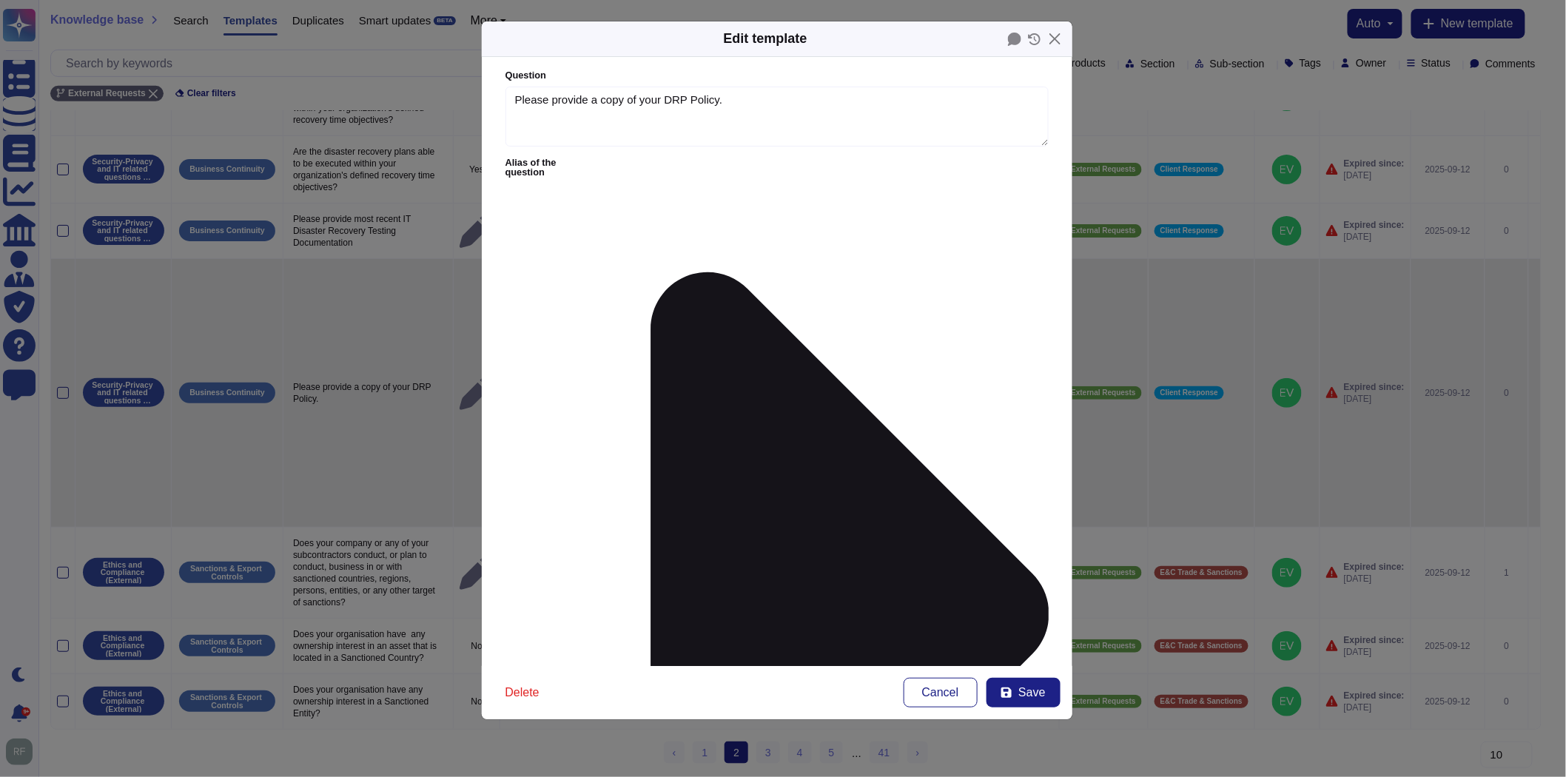
type textarea "Please provide a copy of your DRP Policy."
type textarea "Loremips Dolorsitam (CO) adi Elitseddoe Temporinci (UT) labor etdolo MaGnaali e…"
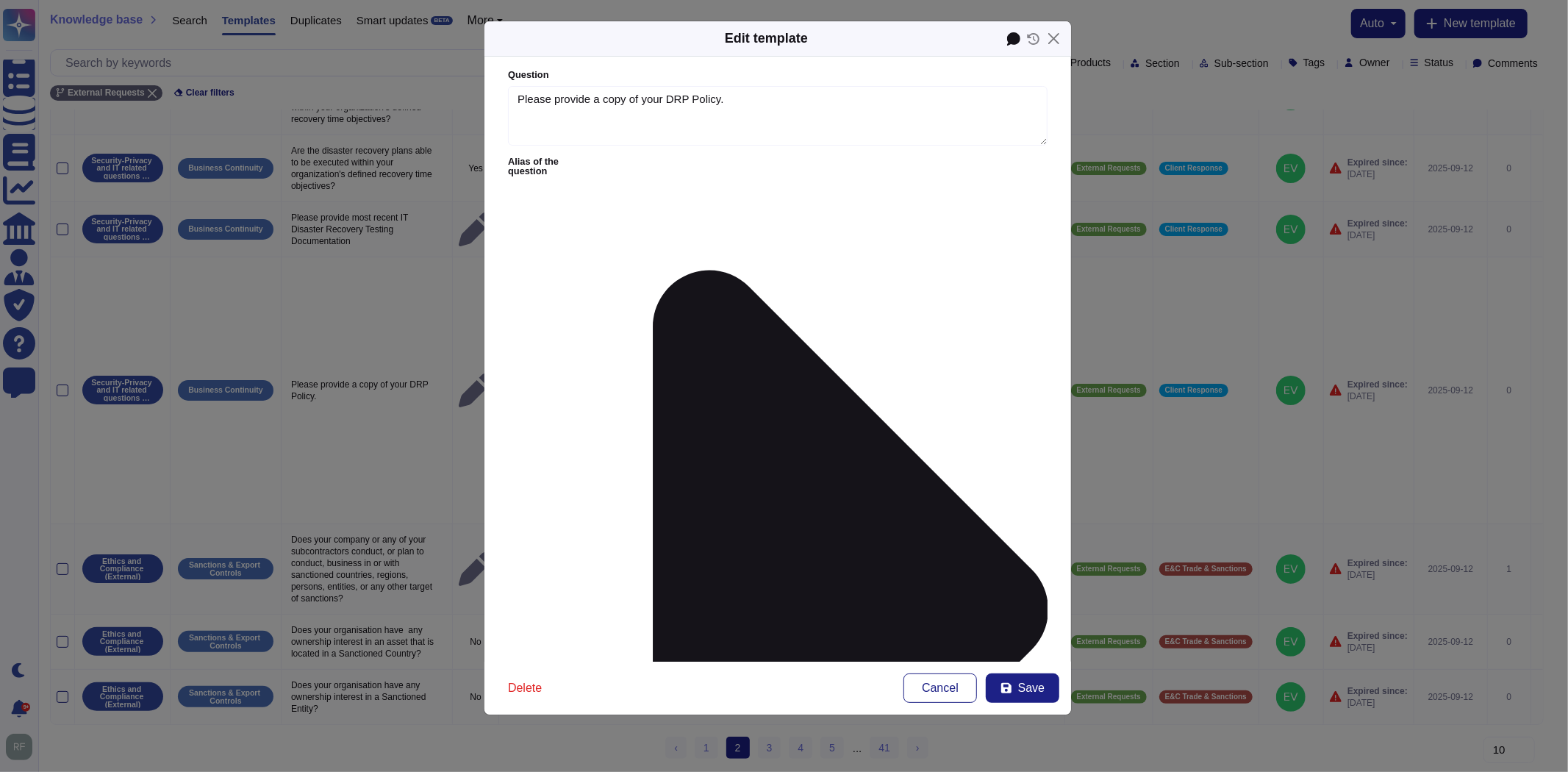
click at [1012, 37] on icon at bounding box center [1014, 39] width 13 height 13
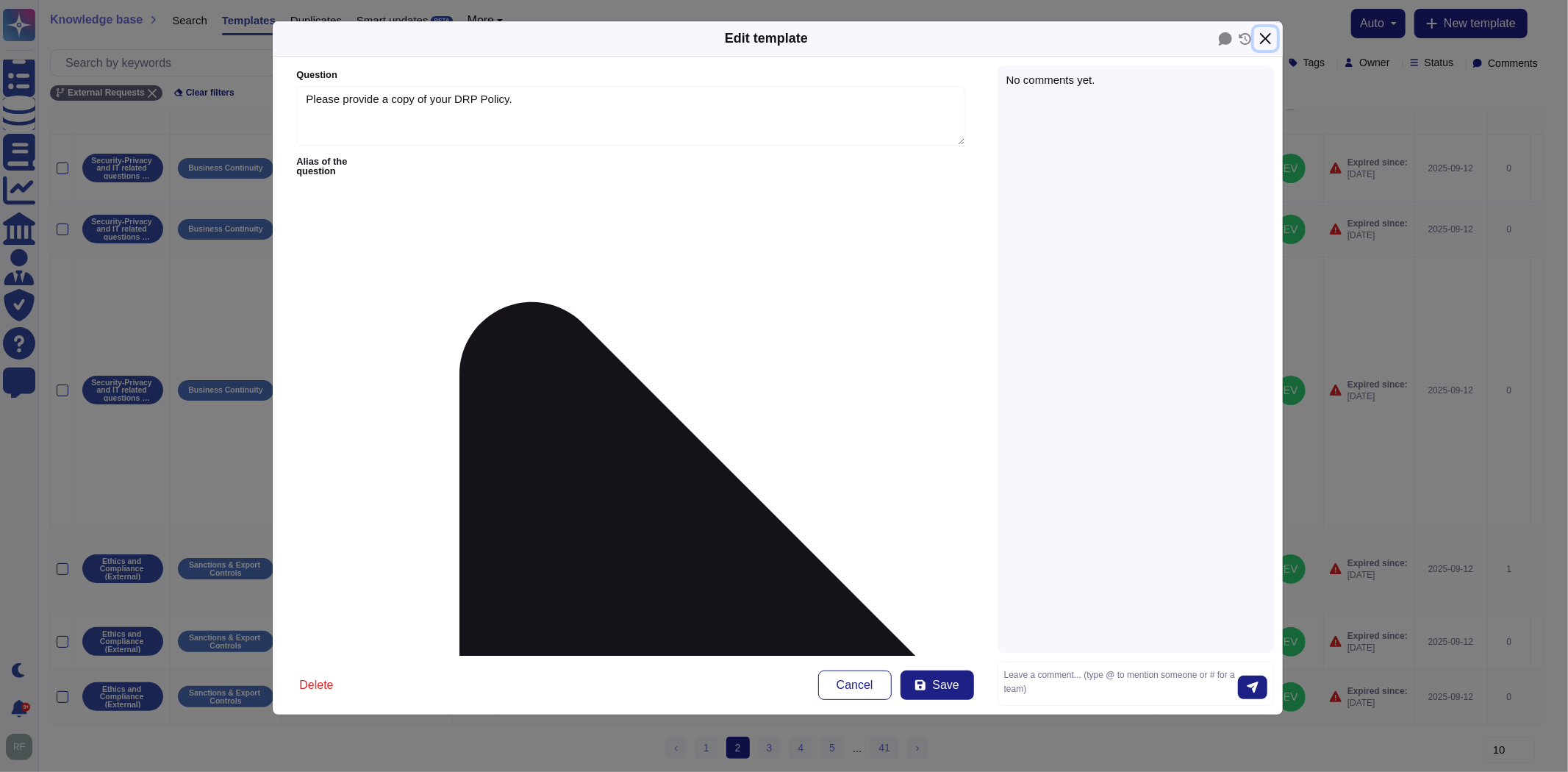
click at [1270, 40] on button "Close" at bounding box center [1265, 38] width 23 height 23
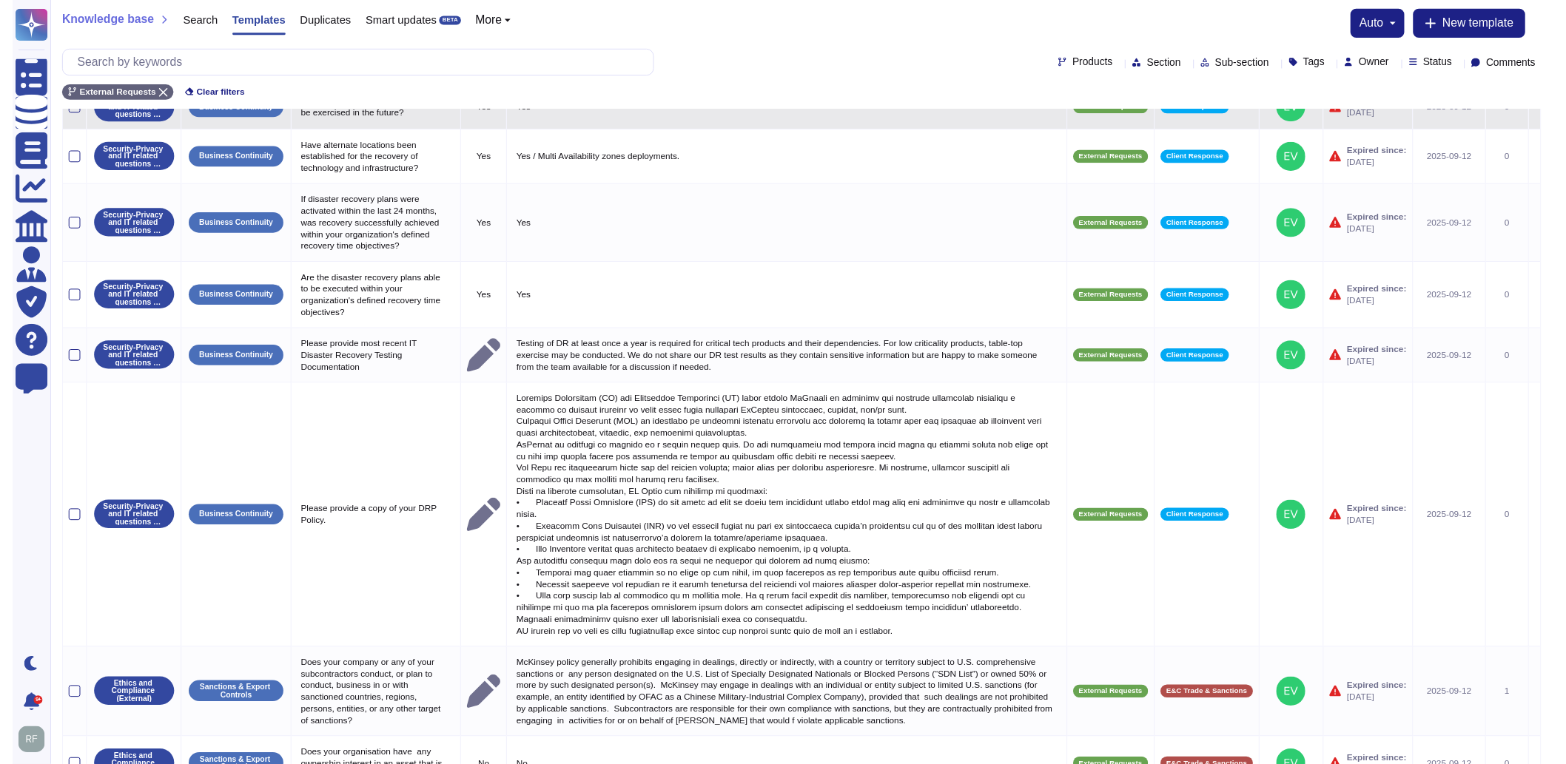
scroll to position [0, 0]
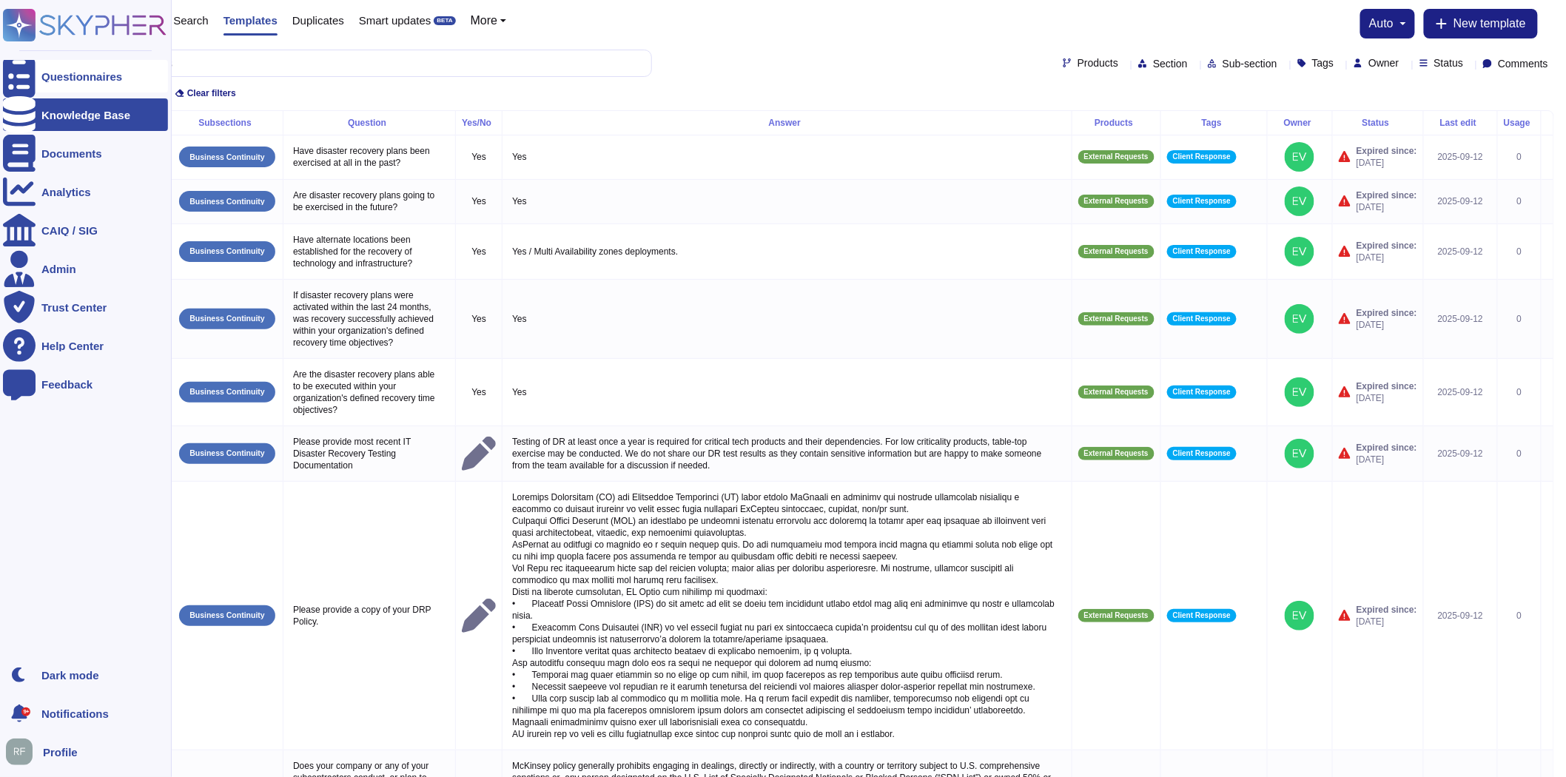
click at [16, 78] on icon at bounding box center [19, 77] width 33 height 44
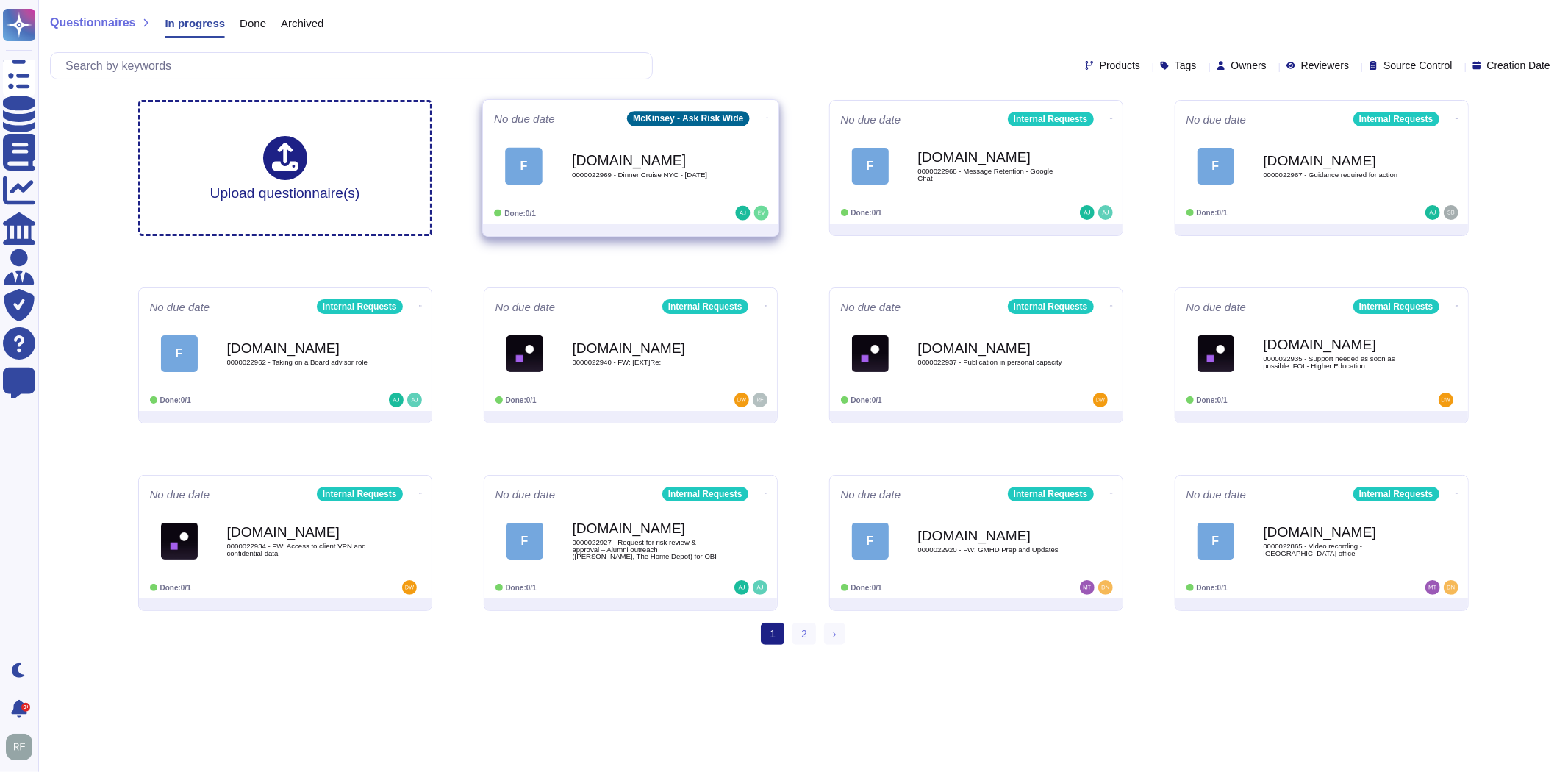
click at [765, 117] on icon at bounding box center [766, 117] width 3 height 1
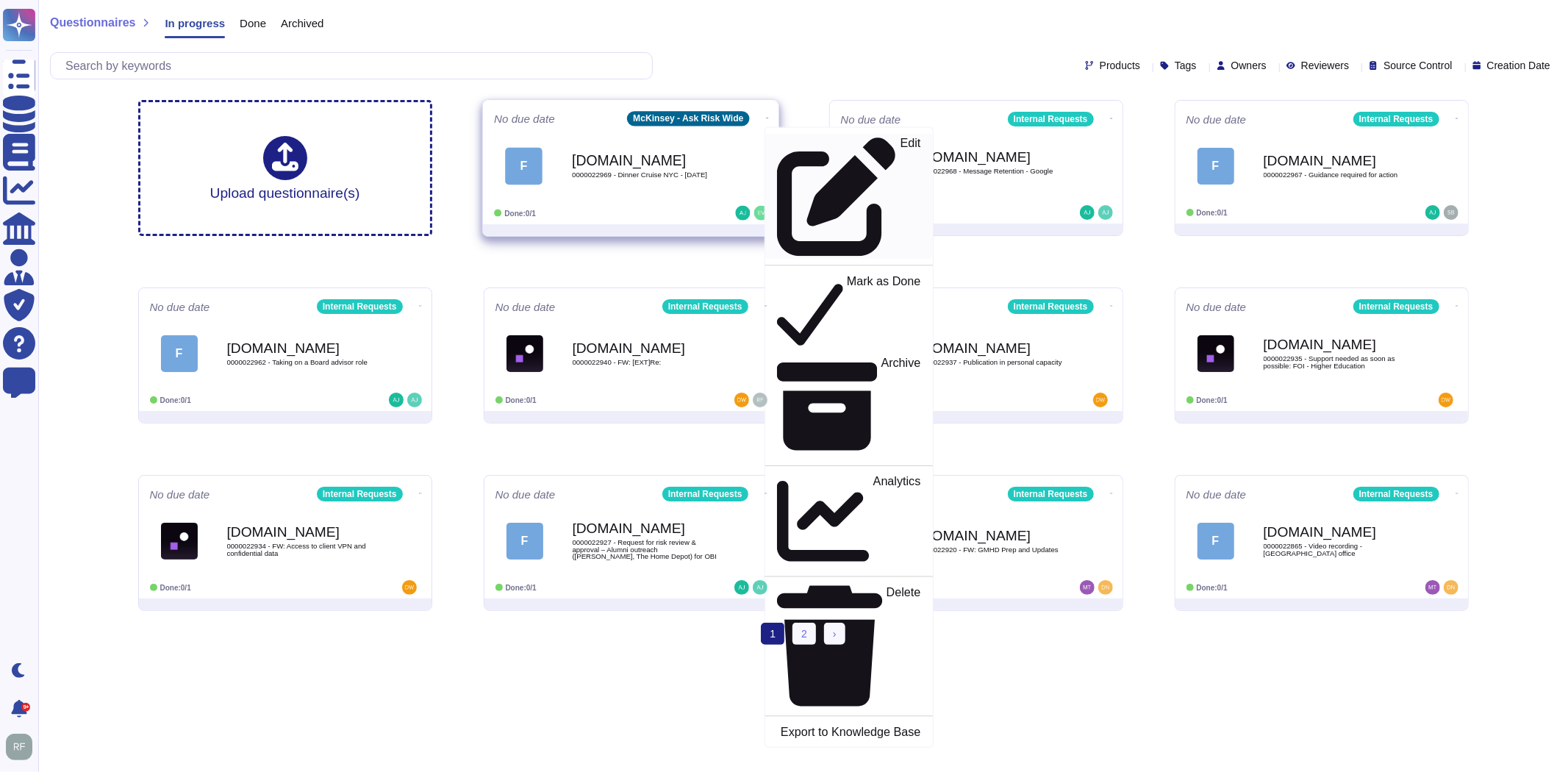
click at [802, 137] on div "Edit" at bounding box center [848, 197] width 143 height 120
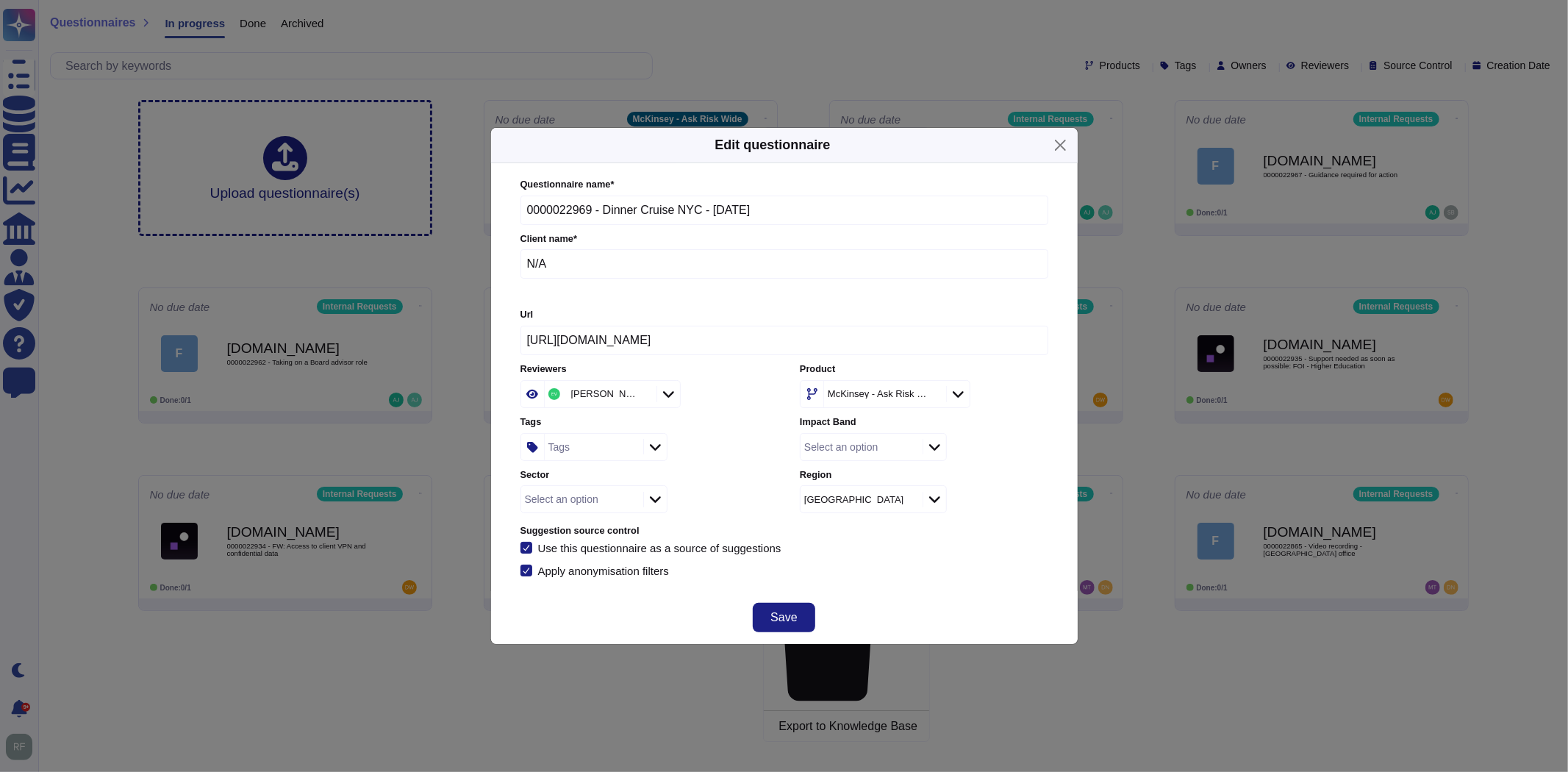
click at [893, 397] on div "McKinsey - Ask Risk Wide" at bounding box center [877, 393] width 100 height 10
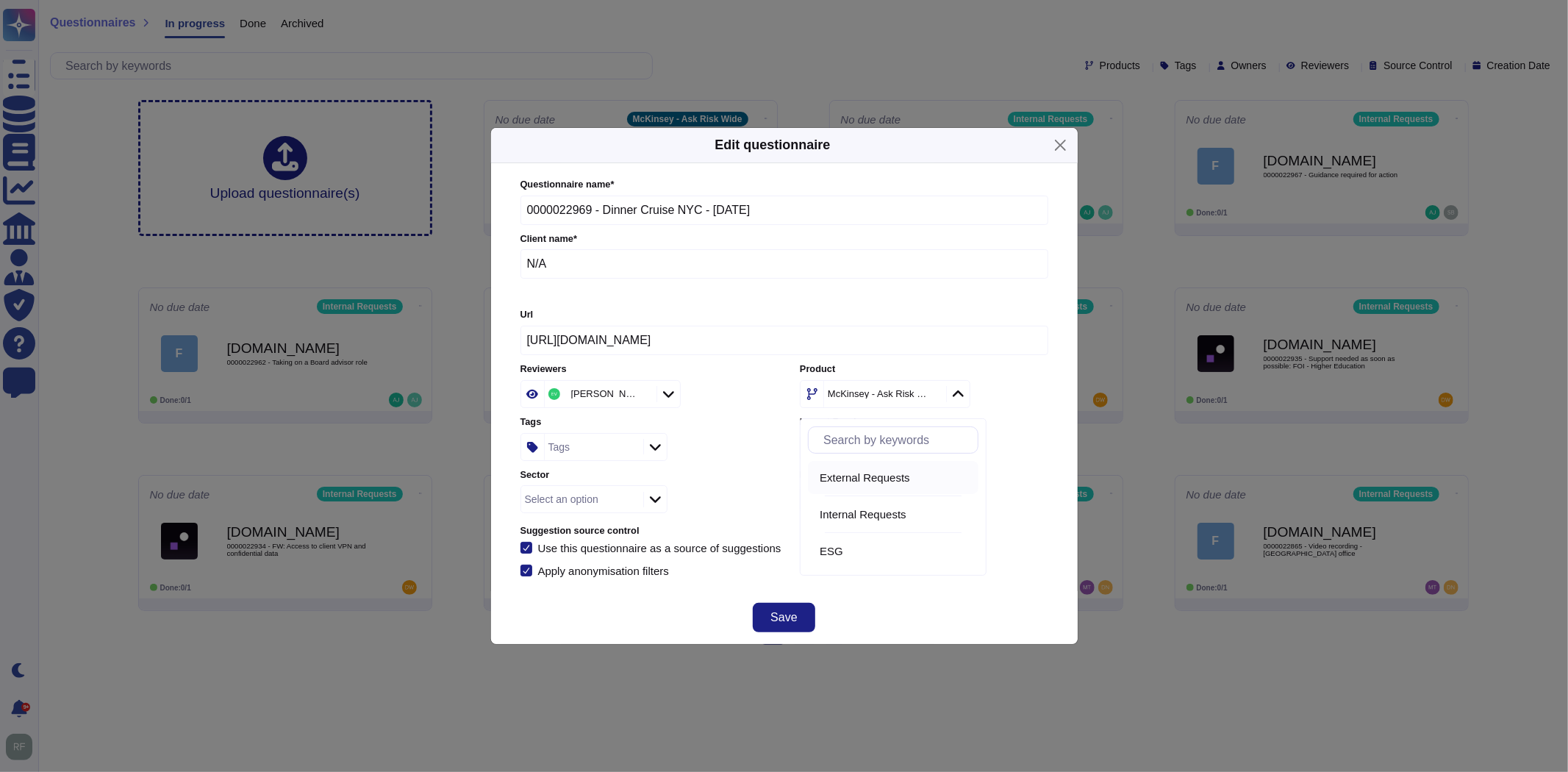
click at [837, 479] on span "External Requests" at bounding box center [864, 477] width 90 height 13
click at [784, 614] on span "Save" at bounding box center [784, 618] width 27 height 12
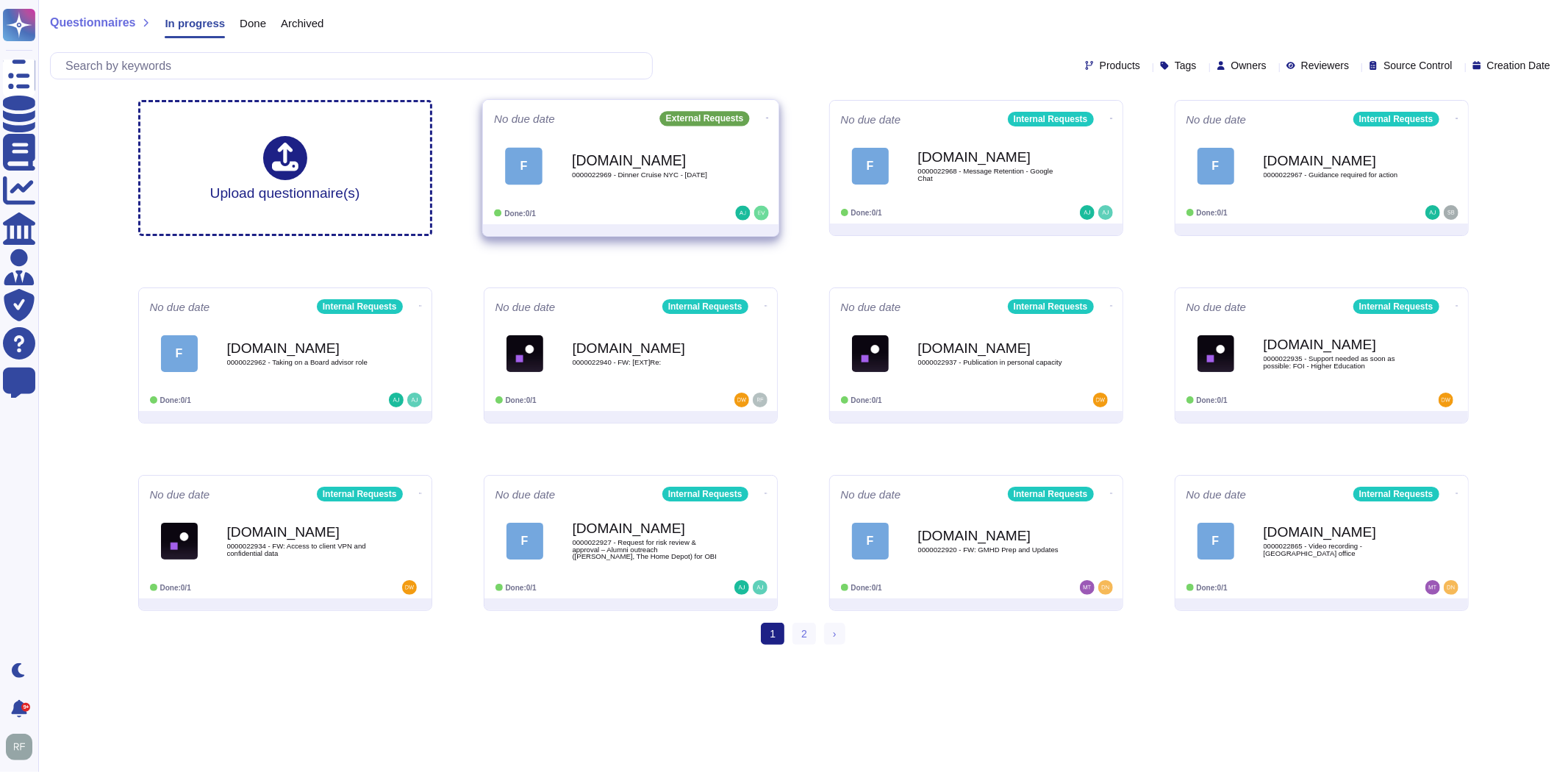
click at [688, 153] on b "[DOMAIN_NAME]" at bounding box center [646, 160] width 148 height 14
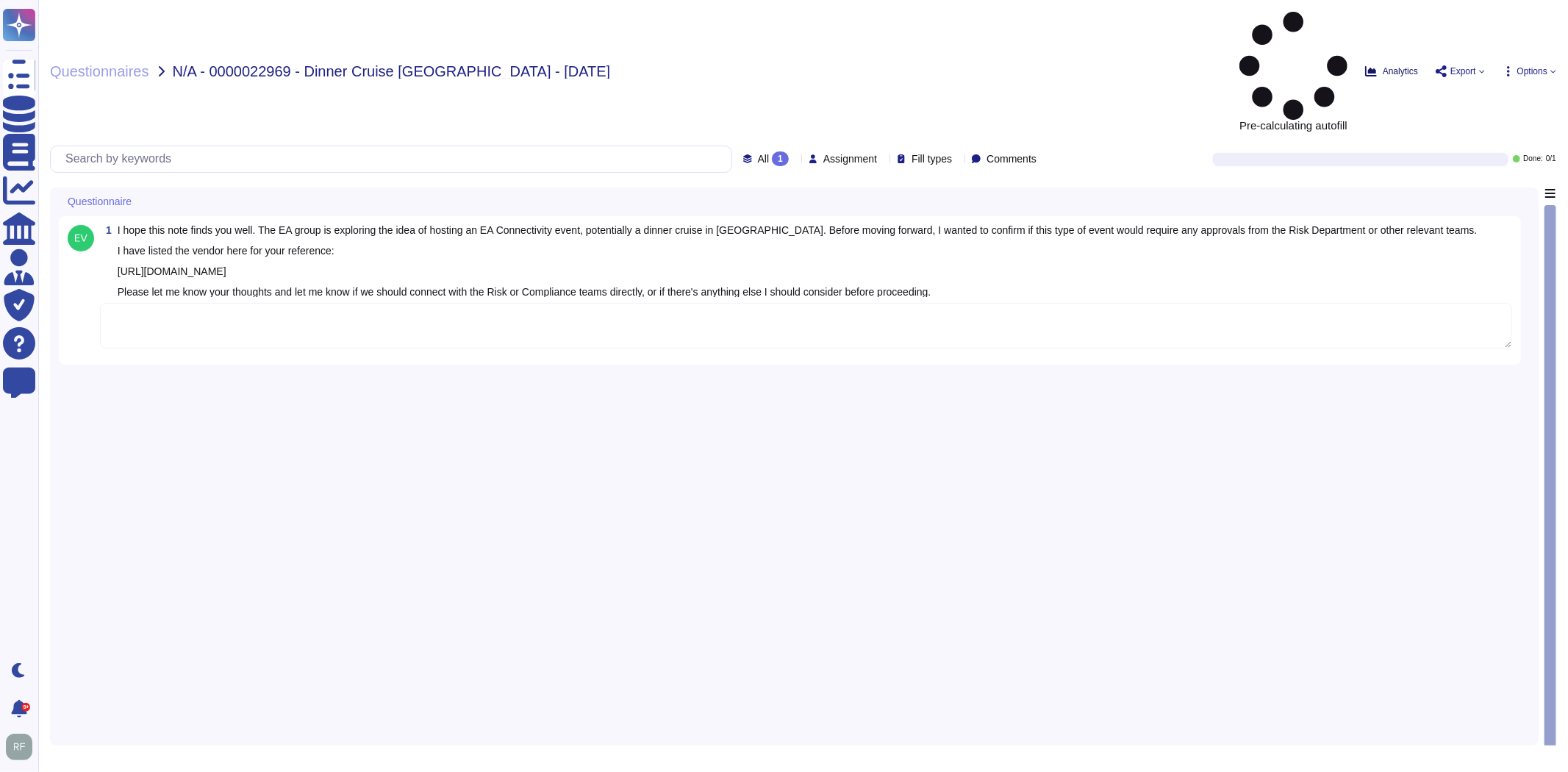
click at [1385, 67] on span "Analytics" at bounding box center [1401, 71] width 36 height 9
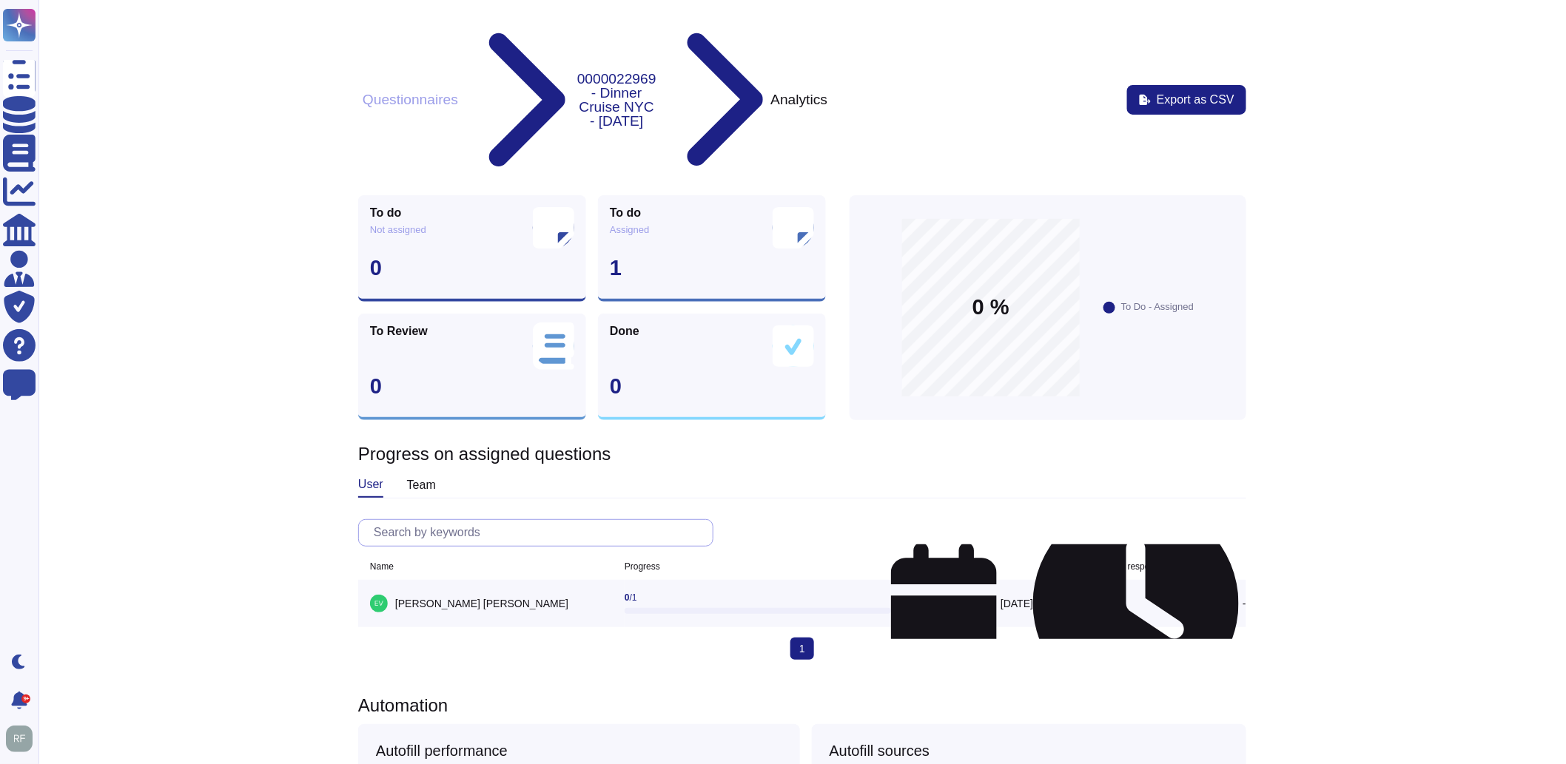
click at [483, 520] on input "text" at bounding box center [539, 533] width 346 height 26
click at [407, 474] on div "team" at bounding box center [421, 486] width 29 height 24
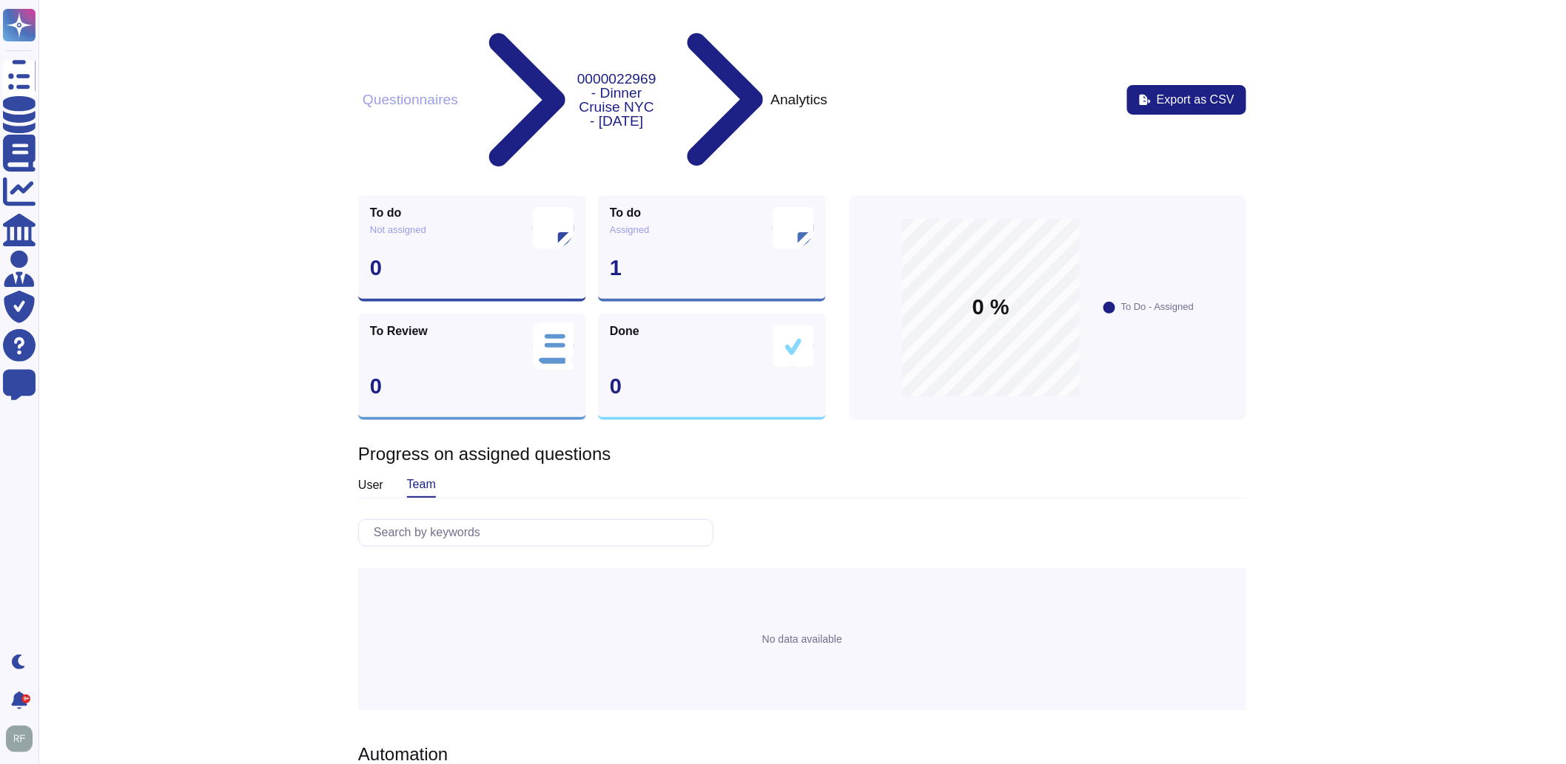
click at [361, 474] on div "user" at bounding box center [370, 486] width 25 height 24
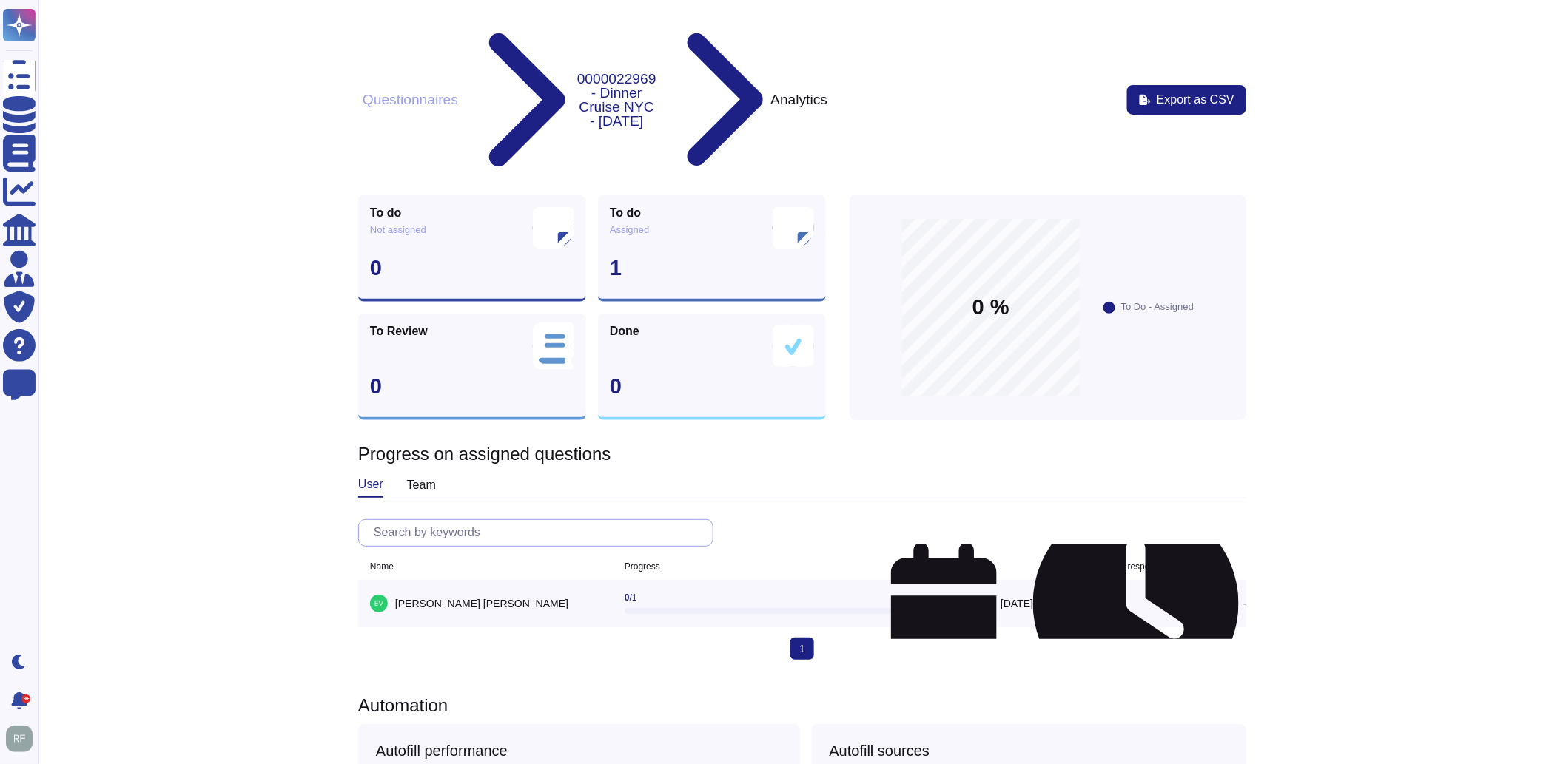
click at [464, 520] on input "text" at bounding box center [539, 533] width 346 height 26
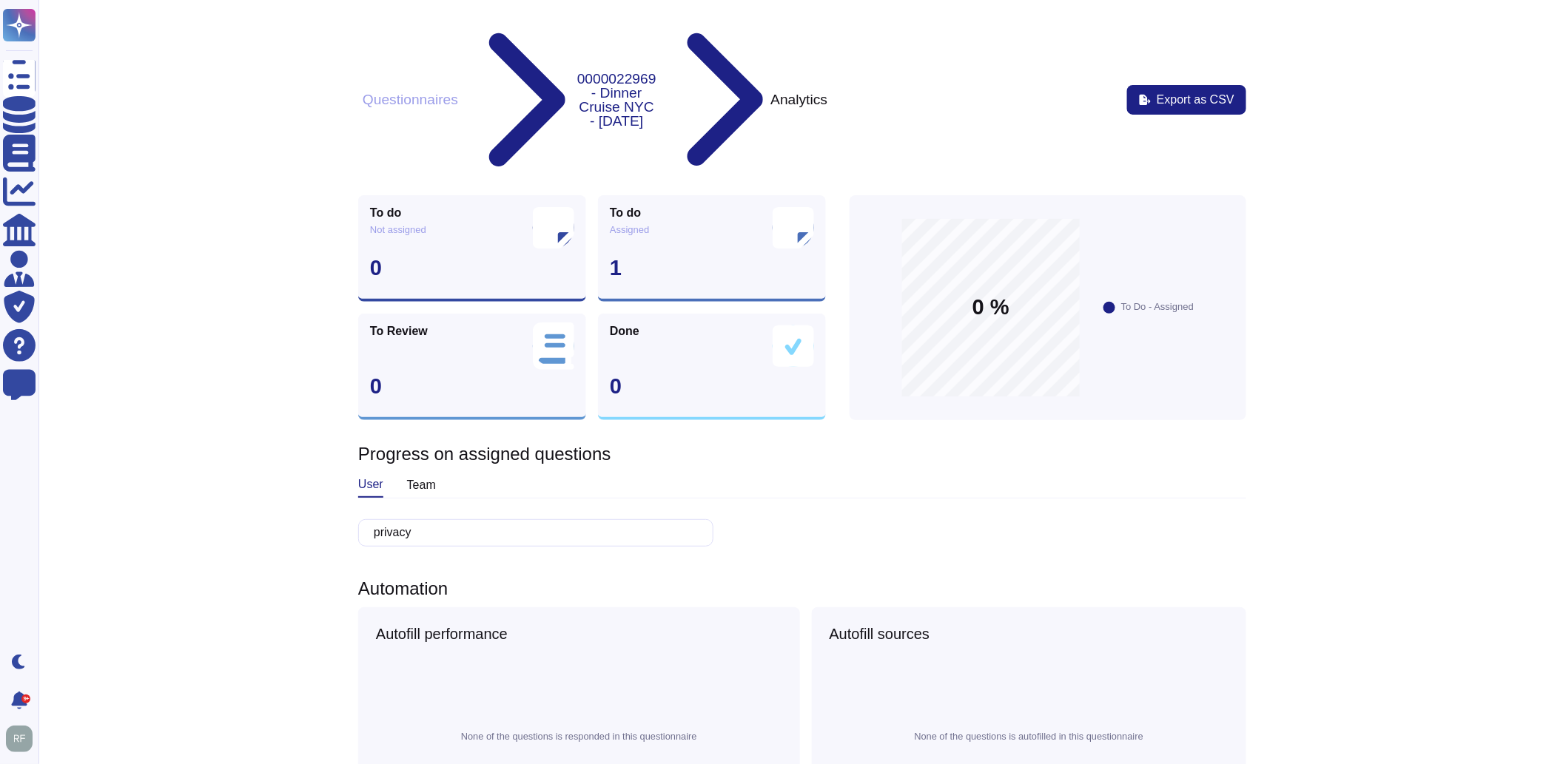
type input "privacy"
click at [256, 144] on div "Questionnaires 0000022969 - Dinner Cruise NYC - [DATE] Analytics Export as CSV …" at bounding box center [802, 560] width 1551 height 1120
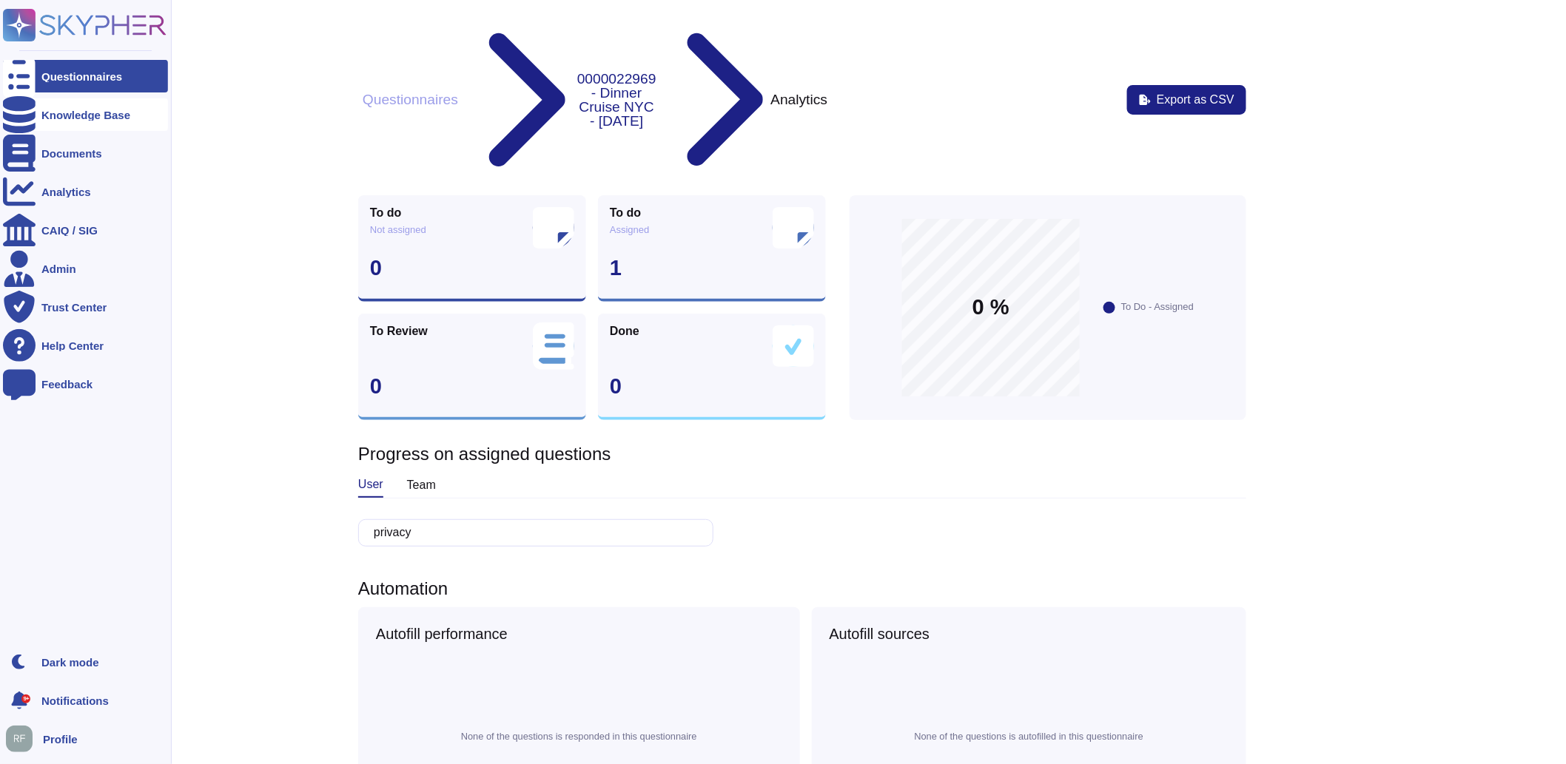
click at [13, 117] on icon at bounding box center [19, 114] width 33 height 37
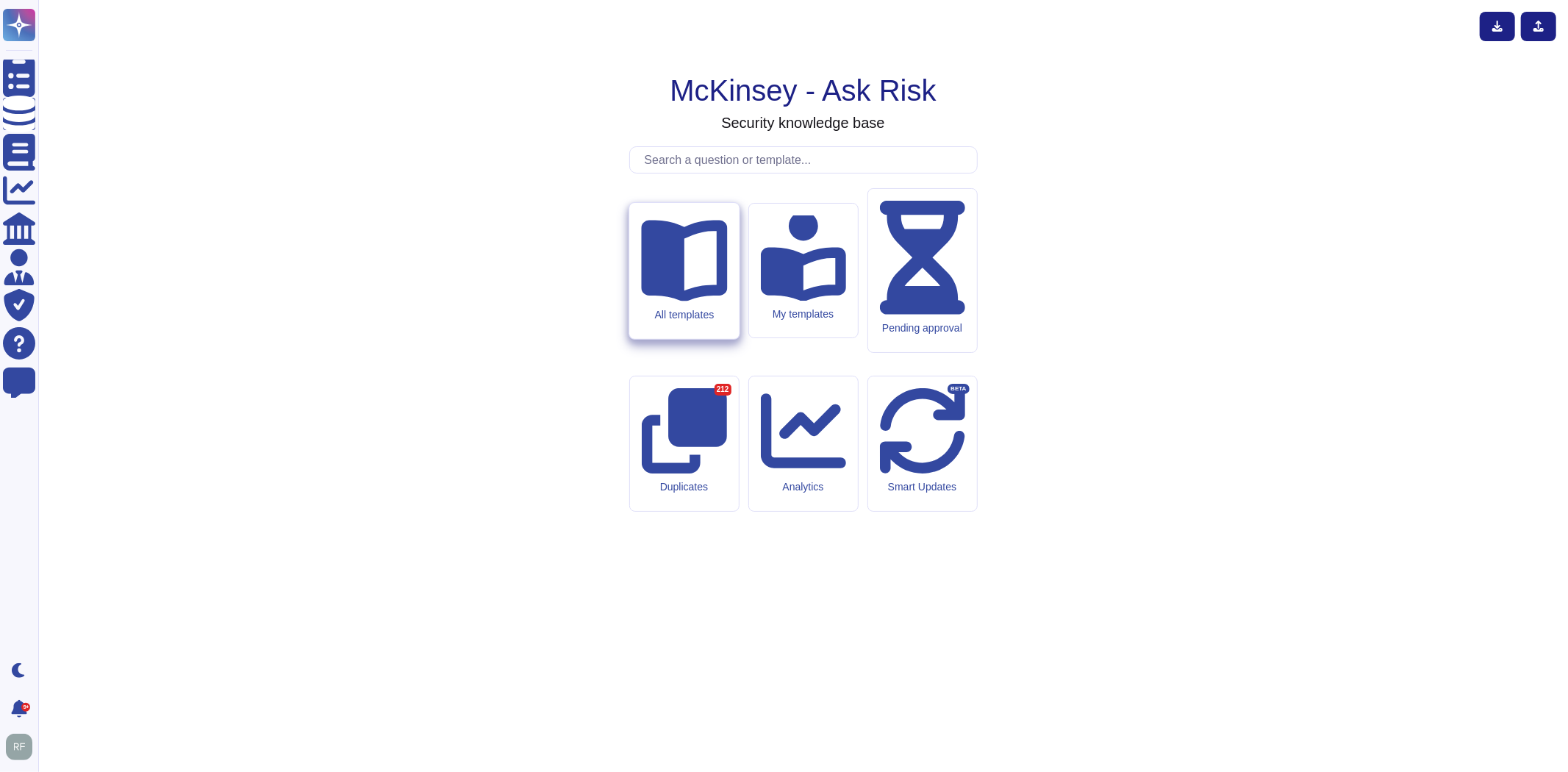
click at [711, 339] on div "All templates" at bounding box center [684, 270] width 109 height 136
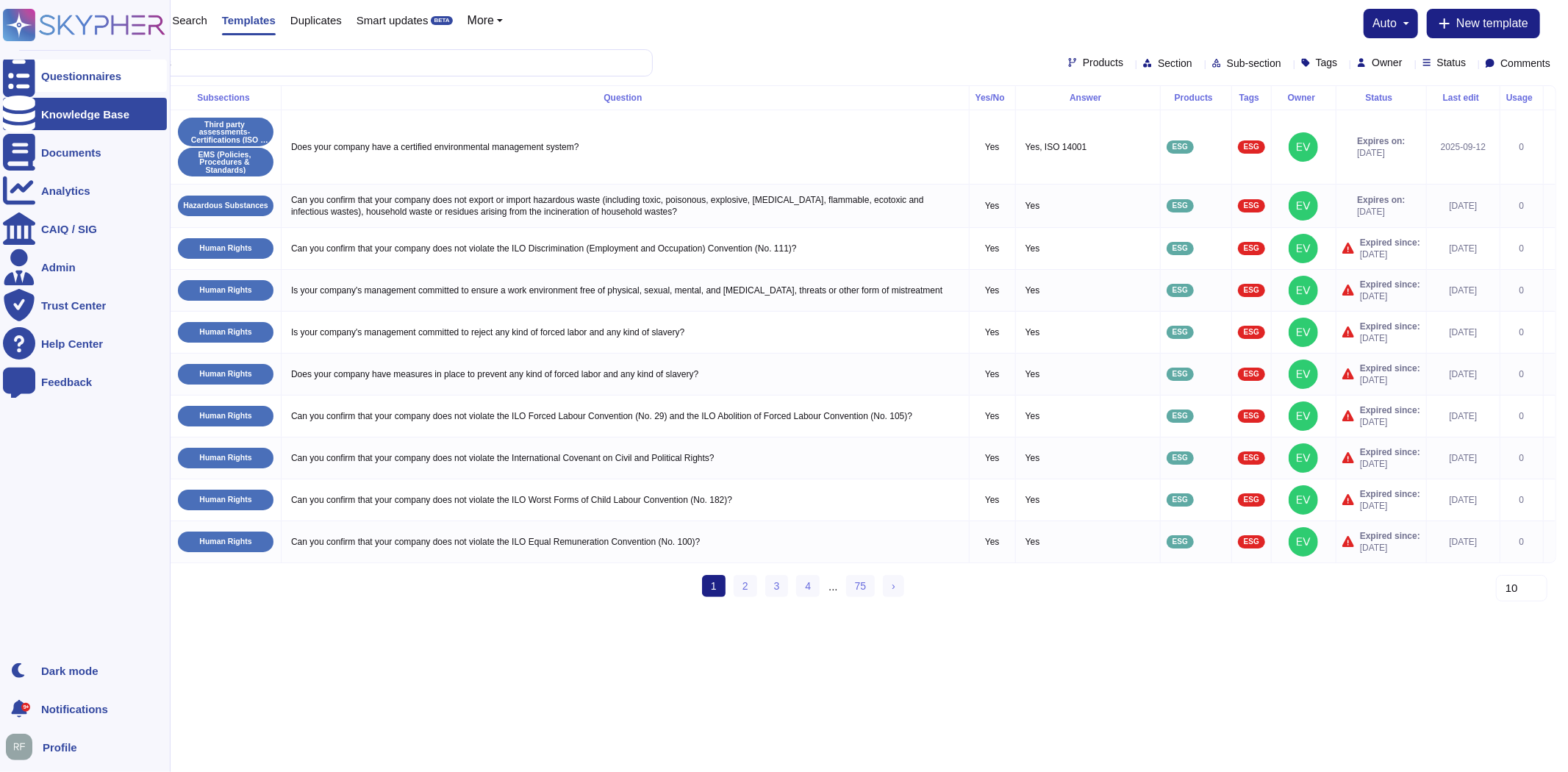
click at [75, 76] on div "Questionnaires" at bounding box center [80, 76] width 80 height 11
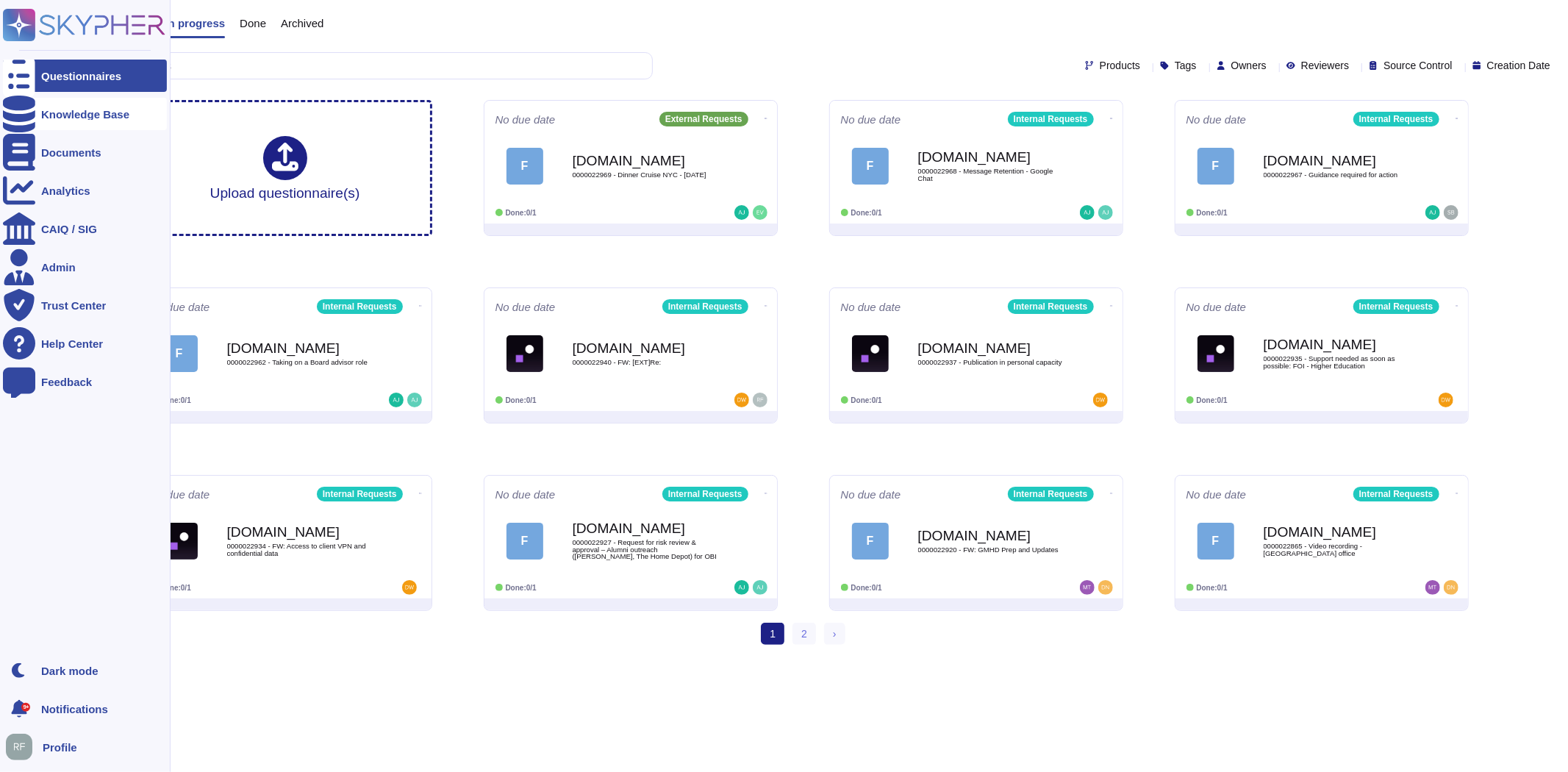
click at [34, 115] on div at bounding box center [19, 113] width 33 height 33
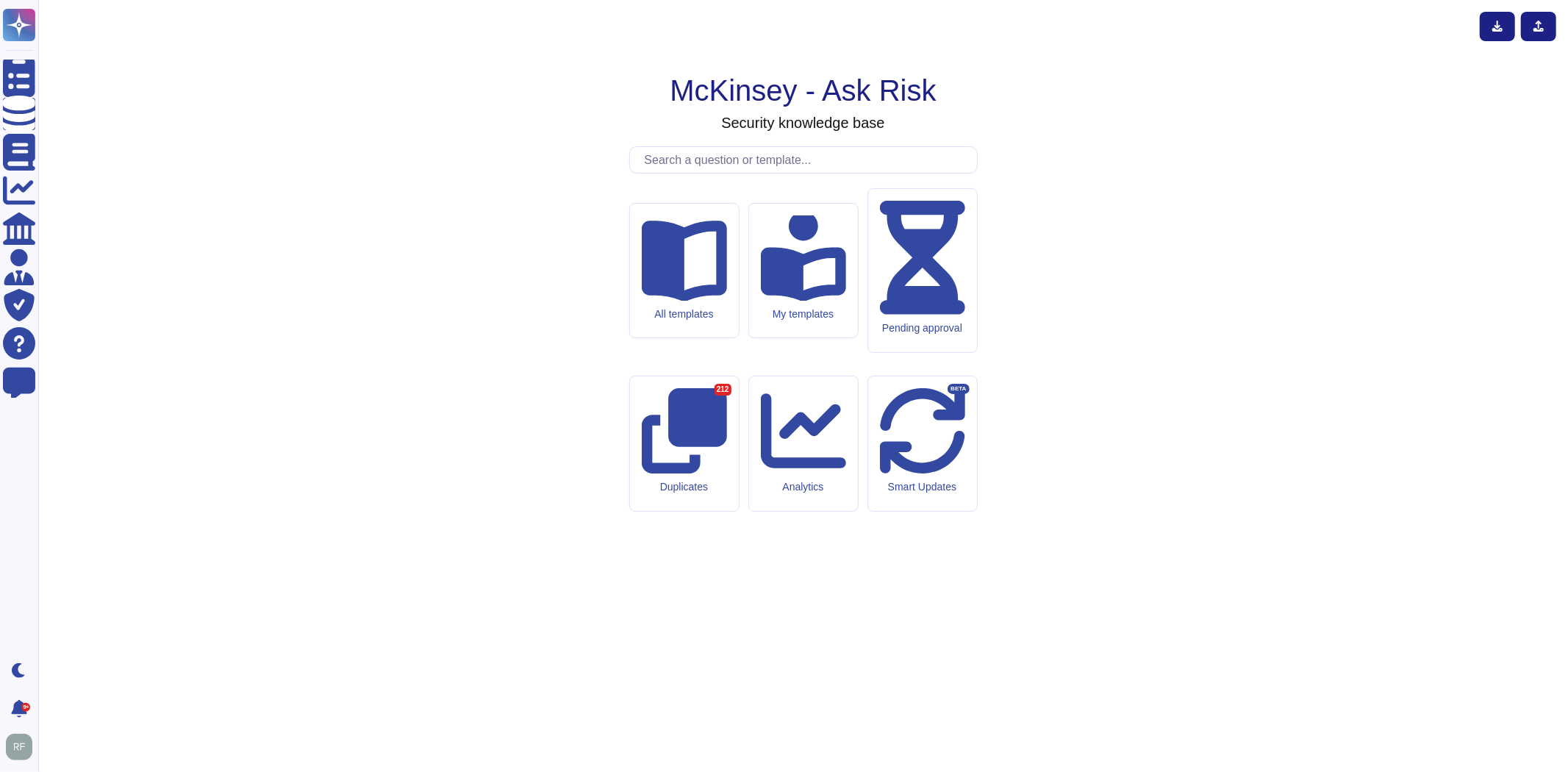
click at [825, 173] on input "text" at bounding box center [808, 160] width 340 height 26
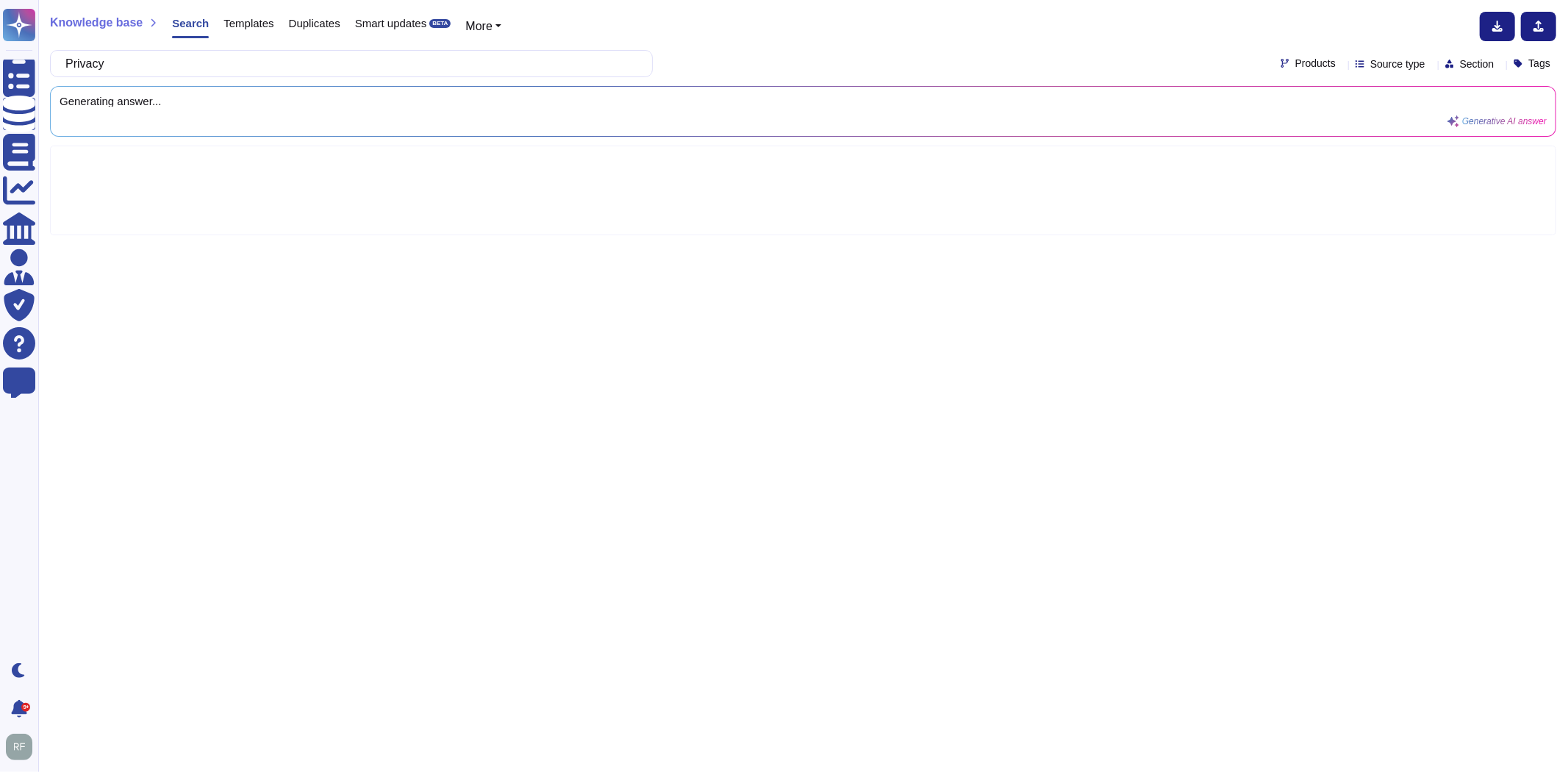
type input "Privacy"
click at [1370, 63] on span "Source type" at bounding box center [1398, 64] width 56 height 10
click at [1348, 131] on div at bounding box center [1350, 137] width 12 height 12
click at [1189, 13] on div "Knowledge base Search Templates Duplicates Smart updates BETA More" at bounding box center [797, 27] width 1495 height 30
